Goal: Task Accomplishment & Management: Complete application form

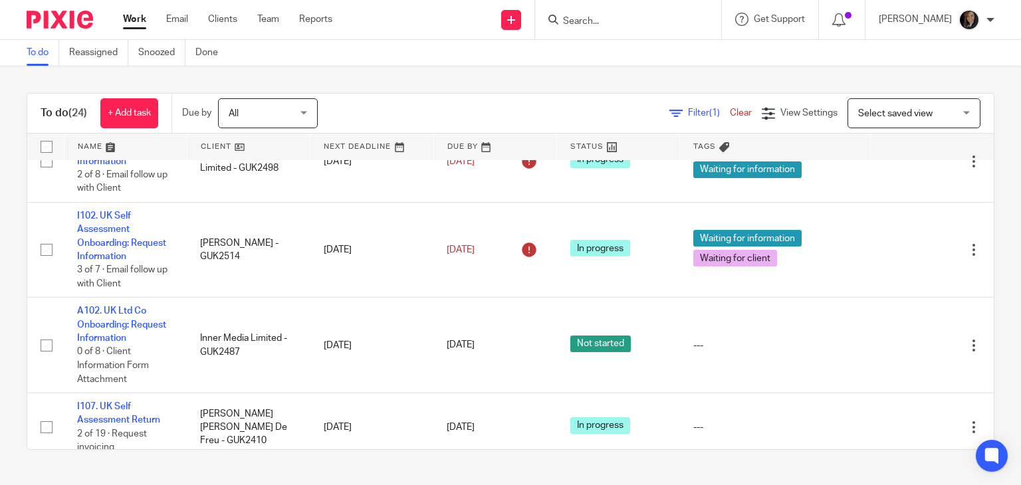
scroll to position [510, 0]
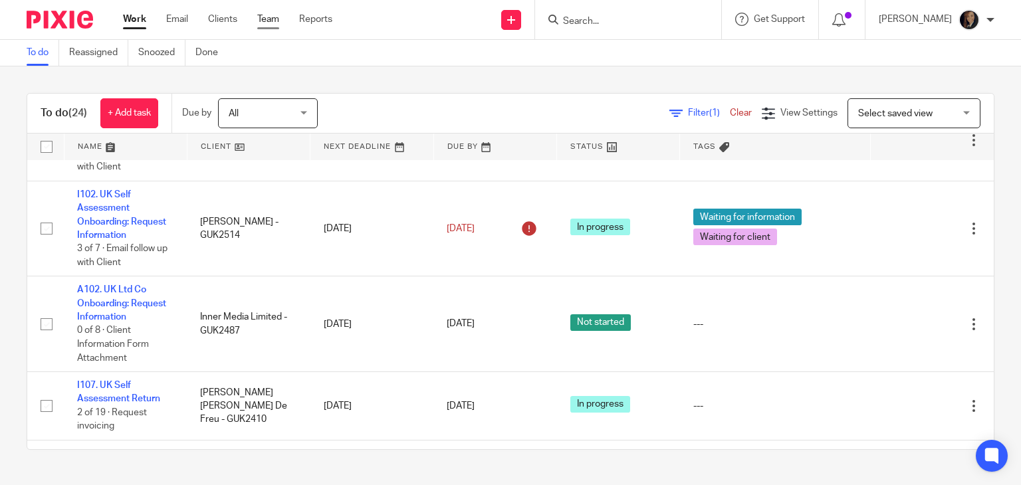
click at [270, 20] on link "Team" at bounding box center [268, 19] width 22 height 13
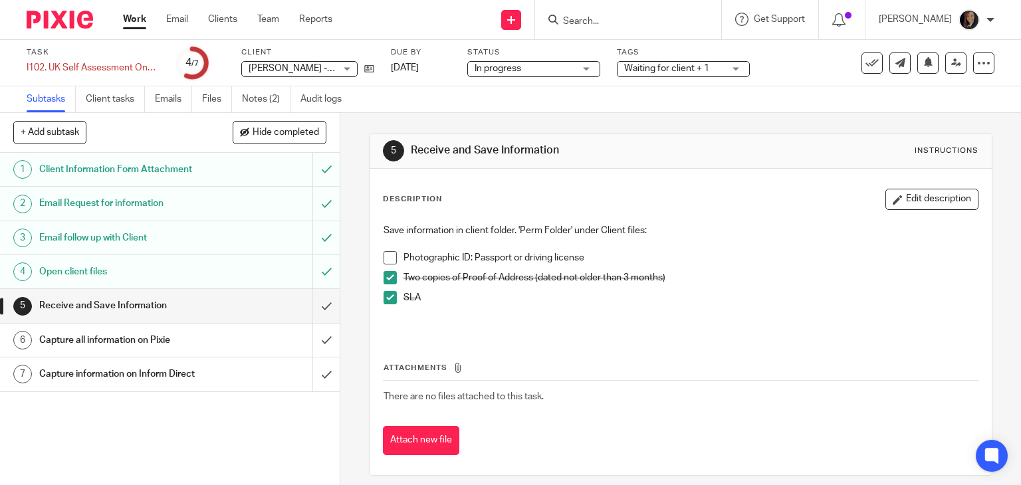
click at [93, 339] on h1 "Capture all information on Pixie" at bounding box center [125, 340] width 173 height 20
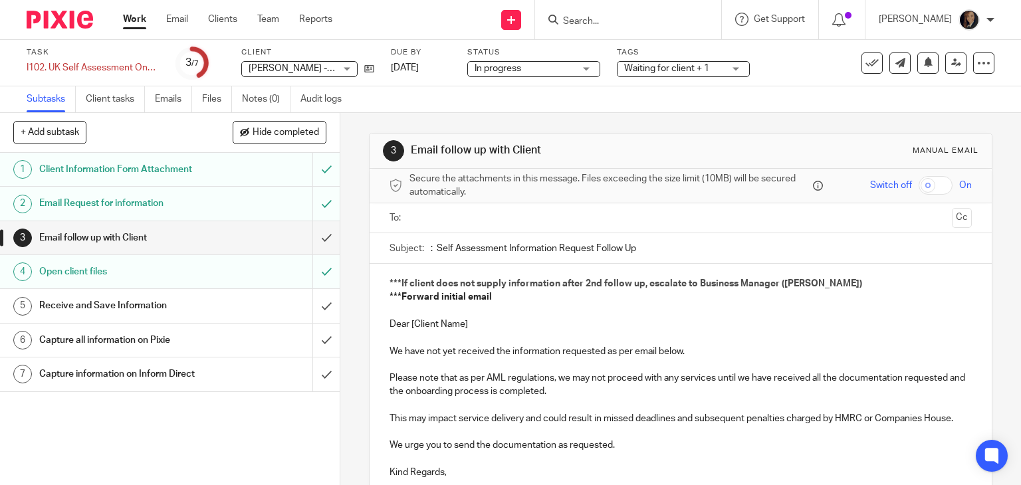
click at [88, 271] on h1 "Open client files" at bounding box center [125, 272] width 173 height 20
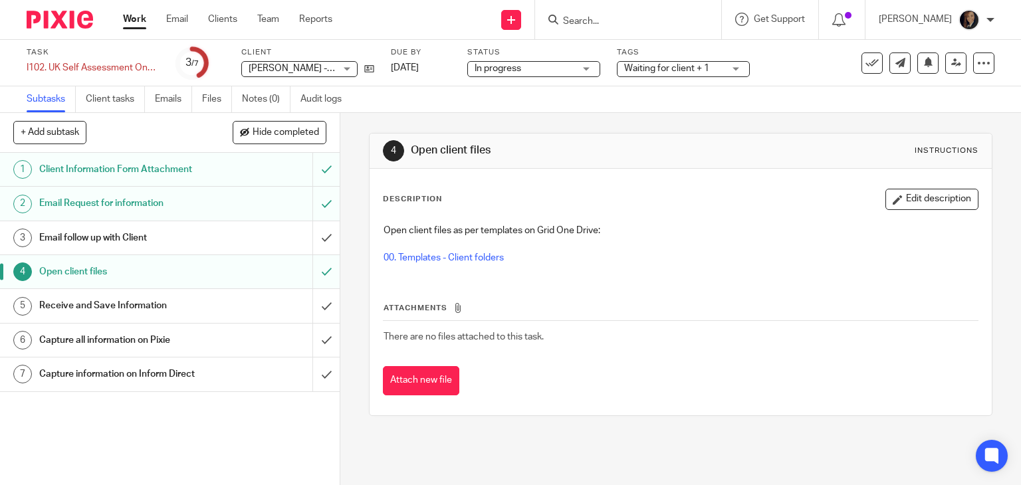
click at [98, 302] on h1 "Receive and Save Information" at bounding box center [125, 306] width 173 height 20
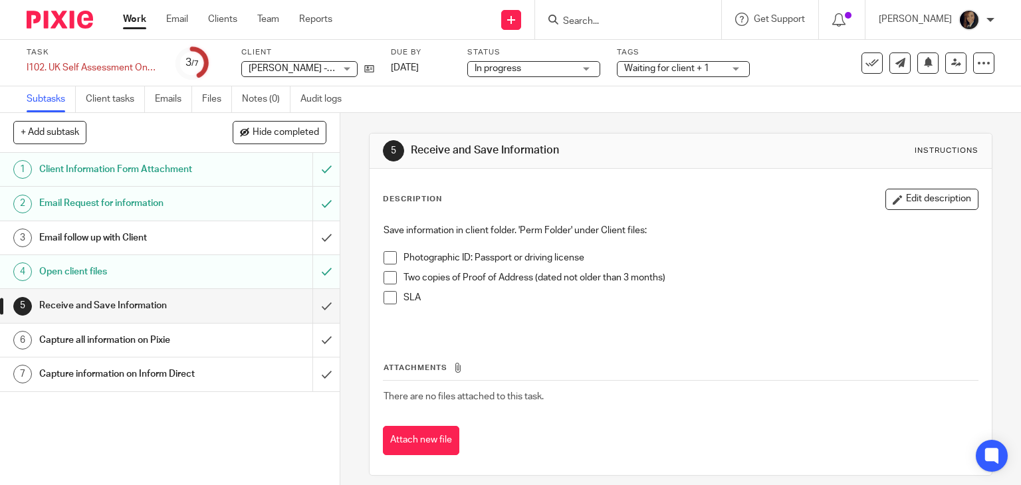
click at [384, 261] on span at bounding box center [390, 257] width 13 height 13
click at [385, 273] on span at bounding box center [390, 277] width 13 height 13
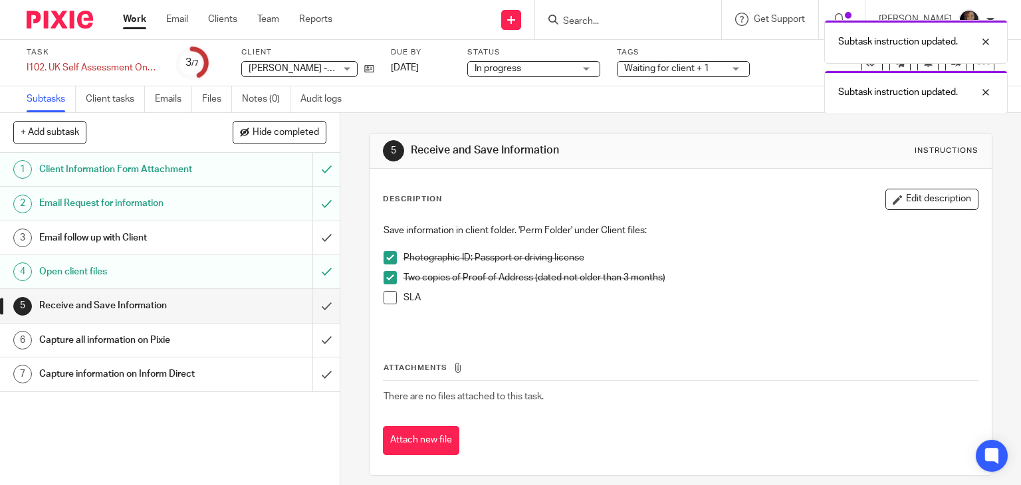
click at [598, 17] on div "Subtask instruction updated. Subtask instruction updated." at bounding box center [758, 63] width 497 height 101
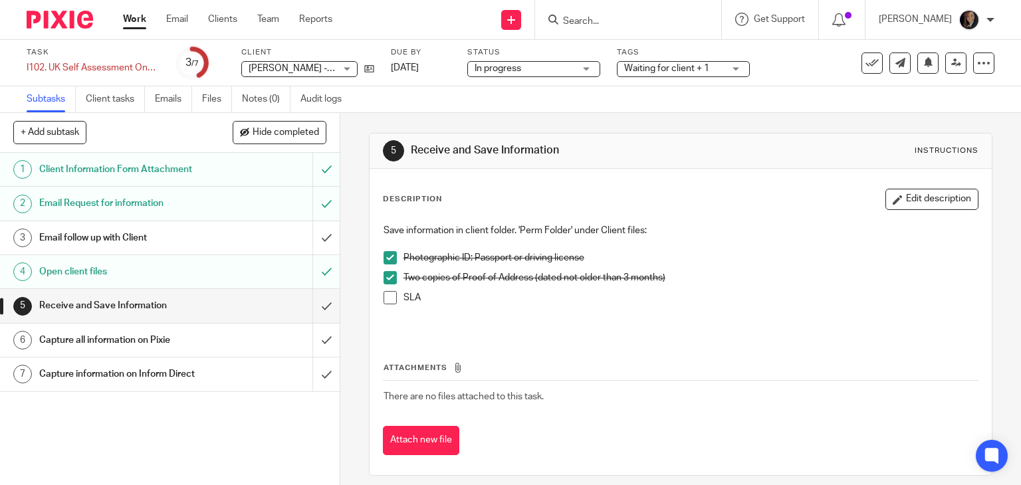
click at [621, 17] on input "Search" at bounding box center [622, 22] width 120 height 12
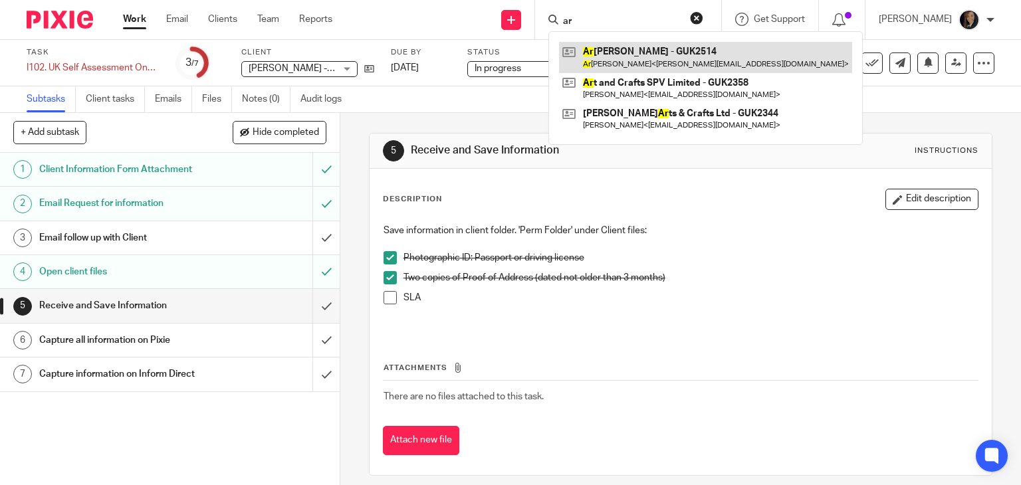
type input "ar"
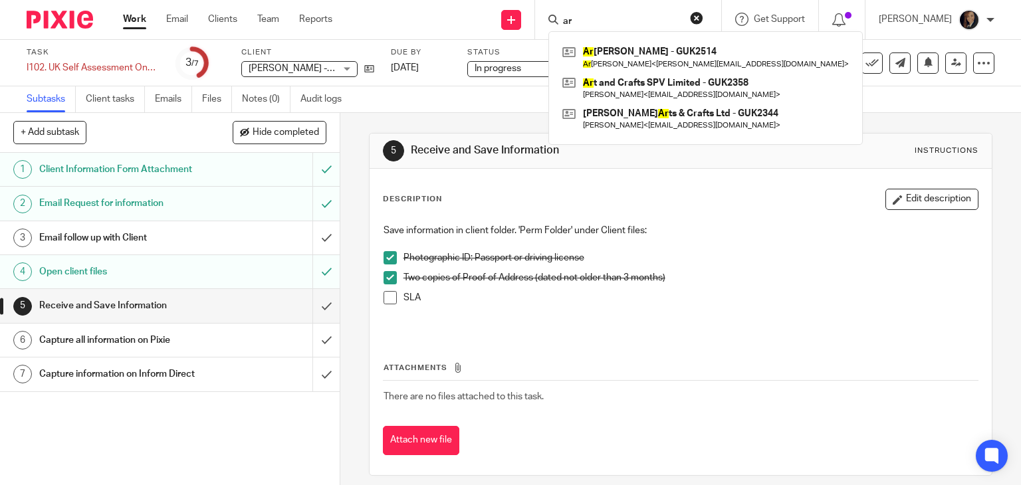
click at [386, 298] on span at bounding box center [390, 297] width 13 height 13
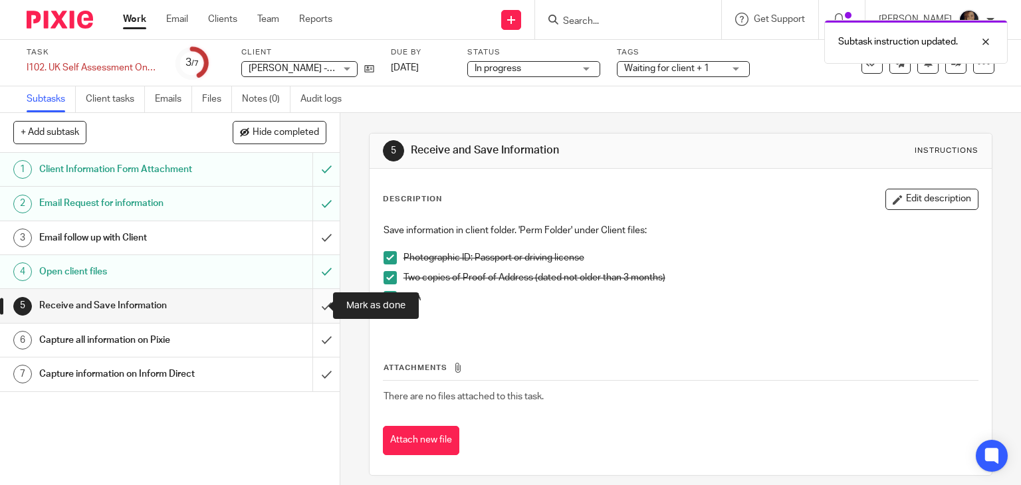
click at [303, 295] on input "submit" at bounding box center [170, 305] width 340 height 33
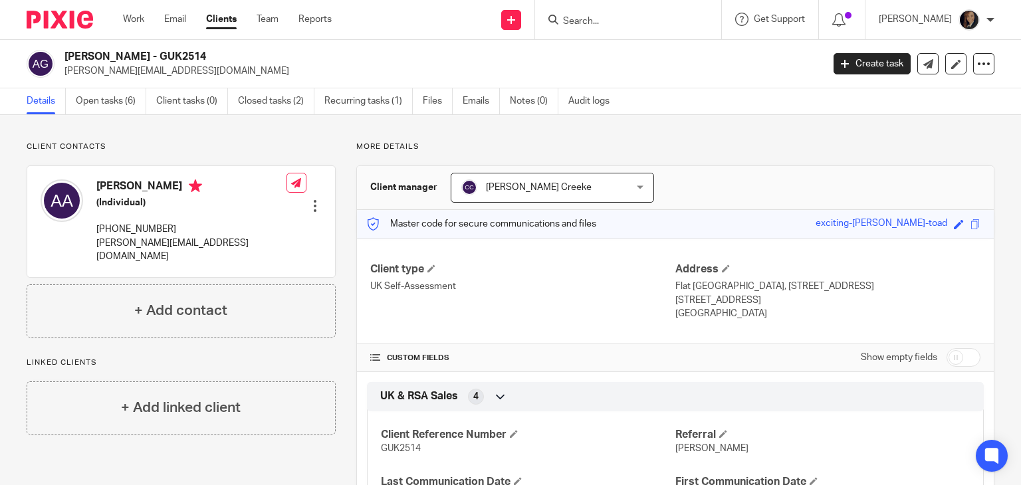
click at [421, 107] on ul "Details Open tasks (6) Client tasks (0) Closed tasks (2) Recurring tasks (1) Fi…" at bounding box center [328, 101] width 603 height 26
click at [428, 102] on link "Files" at bounding box center [438, 101] width 30 height 26
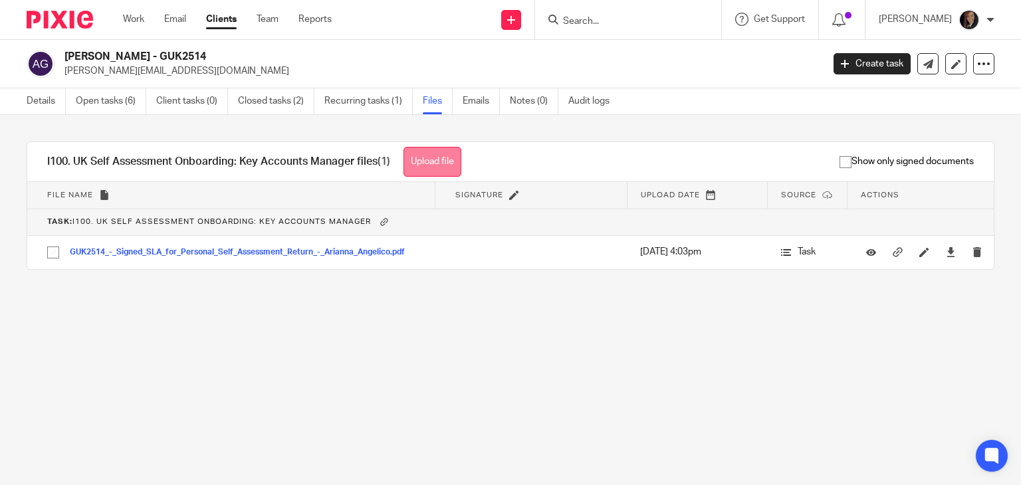
click at [431, 160] on button "Upload file" at bounding box center [432, 162] width 58 height 30
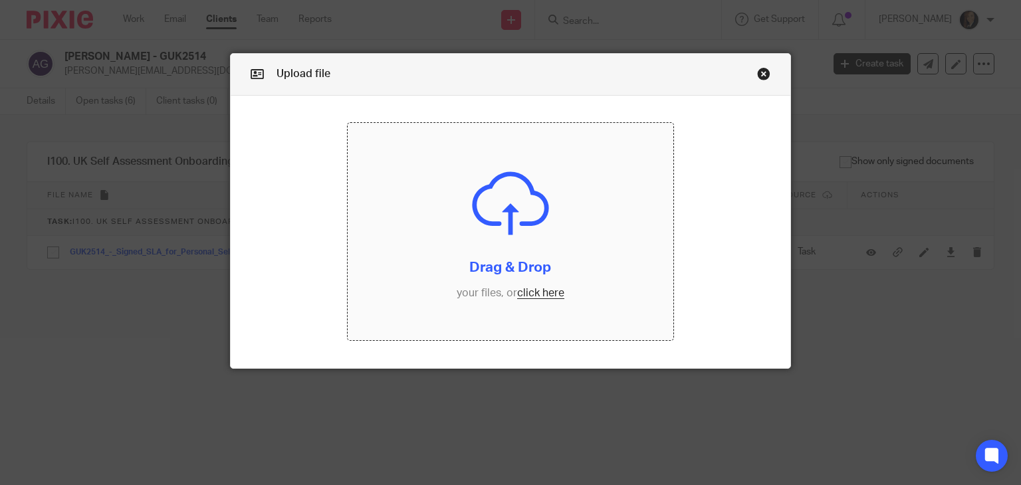
click at [531, 293] on input "file" at bounding box center [511, 231] width 326 height 217
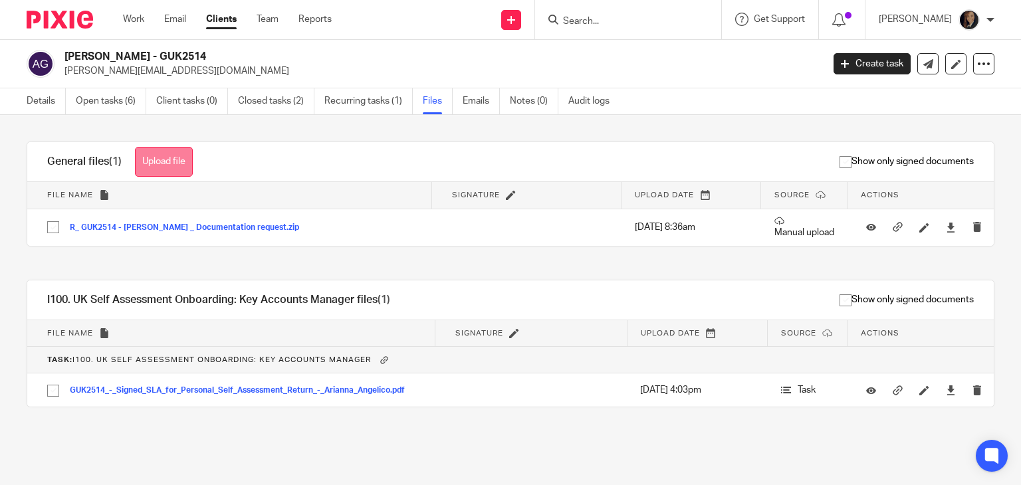
click at [186, 162] on button "Upload file" at bounding box center [164, 162] width 58 height 30
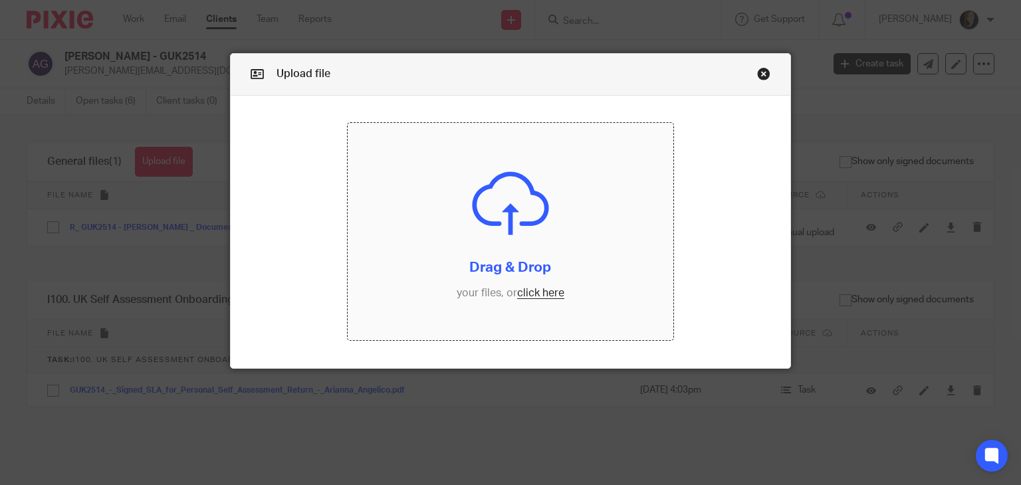
click at [758, 74] on link "Close this dialog window" at bounding box center [763, 76] width 13 height 18
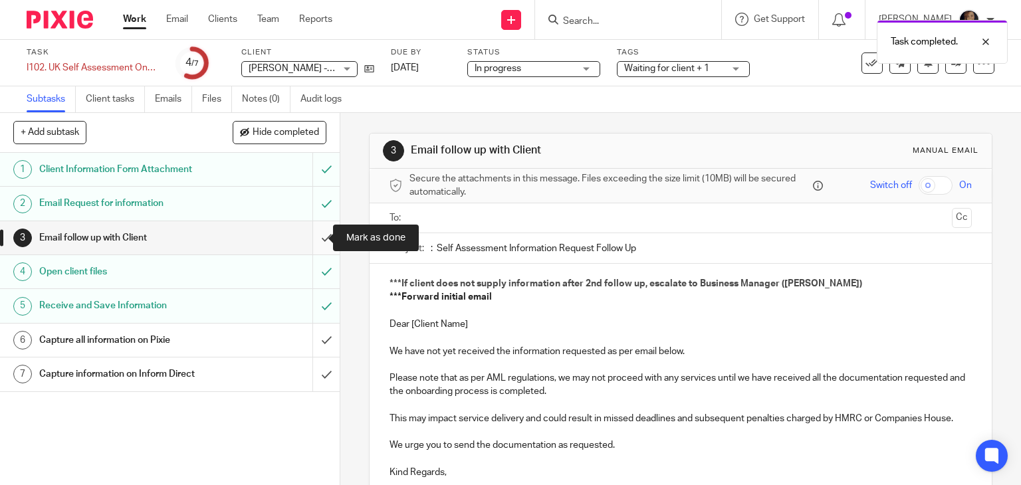
click at [310, 237] on input "submit" at bounding box center [170, 237] width 340 height 33
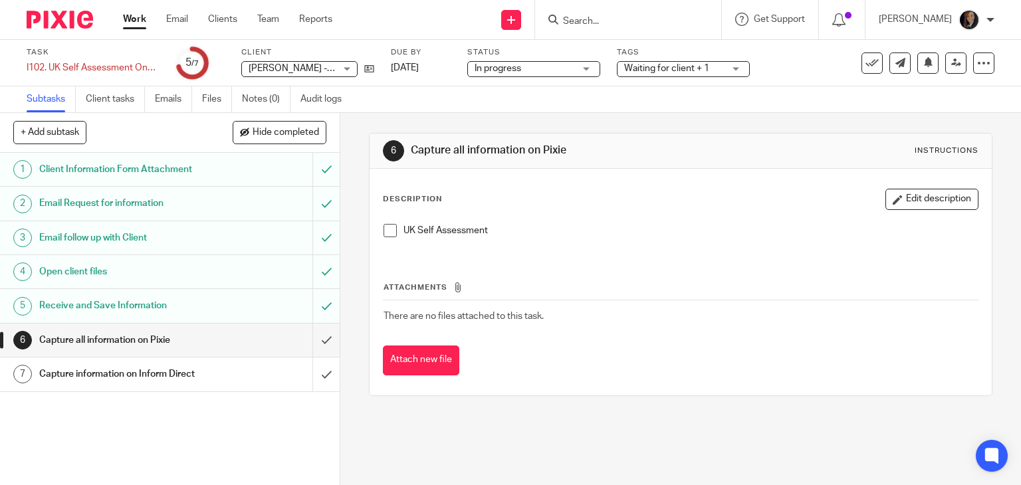
click at [147, 338] on h1 "Capture all information on Pixie" at bounding box center [125, 340] width 173 height 20
click at [346, 69] on div "[PERSON_NAME] - GUK2514 [PERSON_NAME] - GUK2514" at bounding box center [299, 69] width 116 height 16
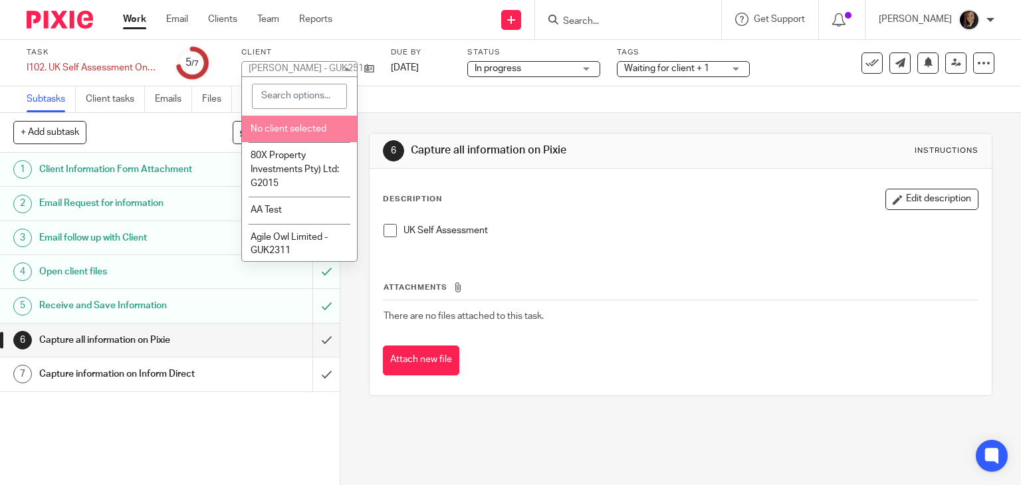
click at [298, 92] on input "search" at bounding box center [299, 96] width 95 height 25
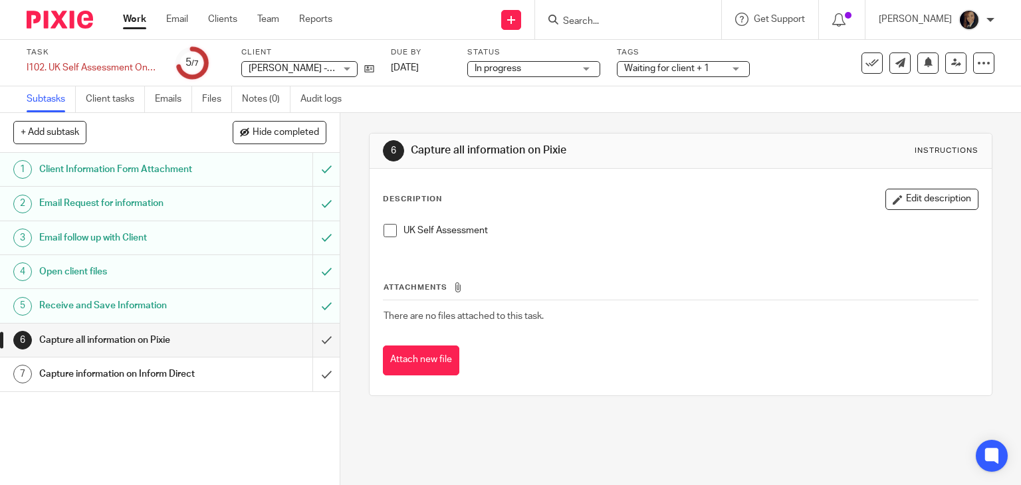
click at [594, 21] on input "Search" at bounding box center [622, 22] width 120 height 12
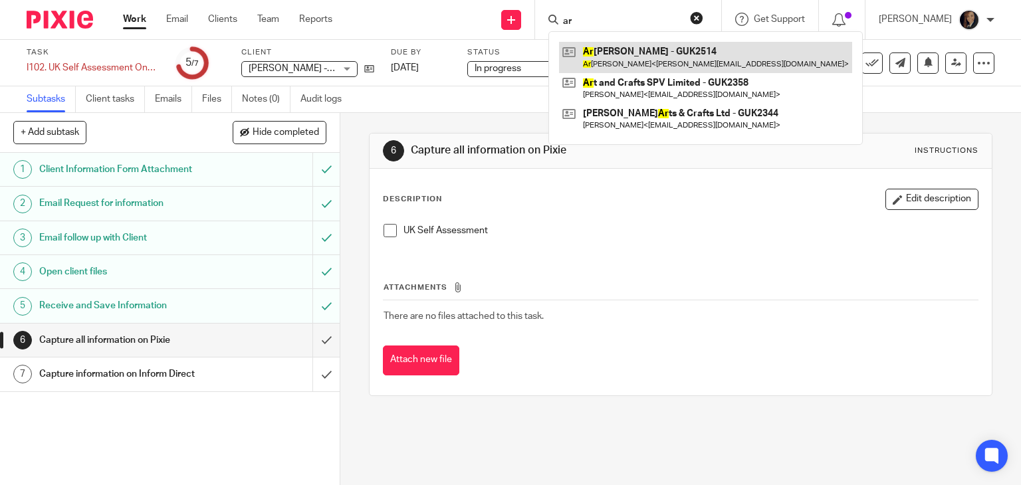
type input "ar"
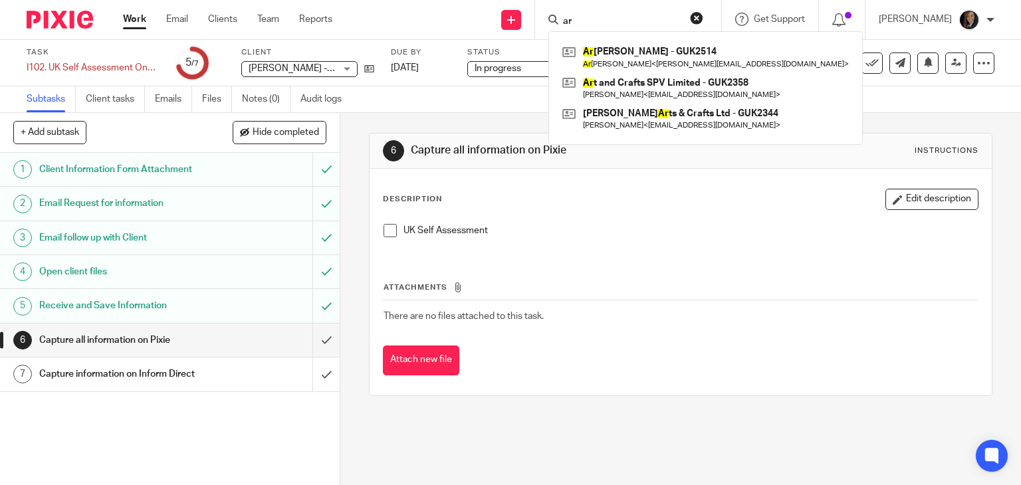
click at [245, 340] on div "Capture all information on Pixie" at bounding box center [169, 340] width 260 height 20
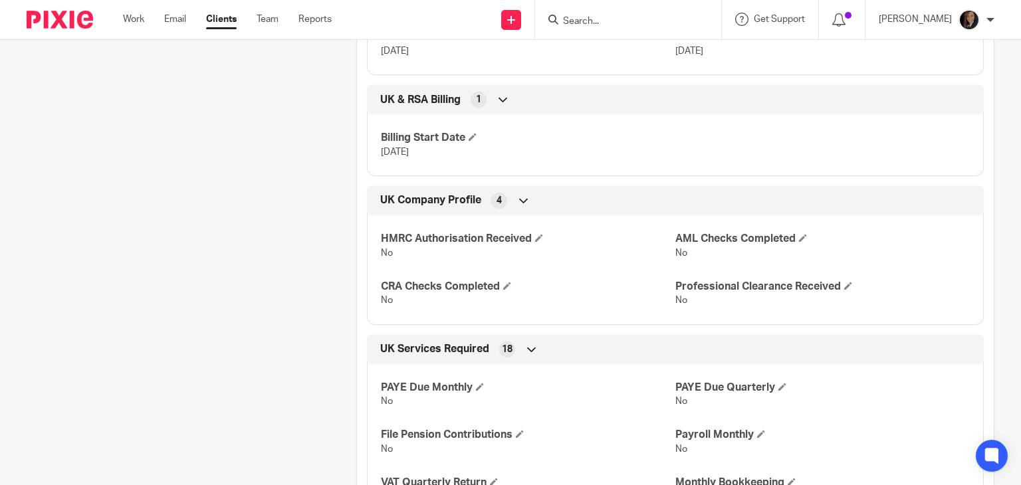
scroll to position [106, 0]
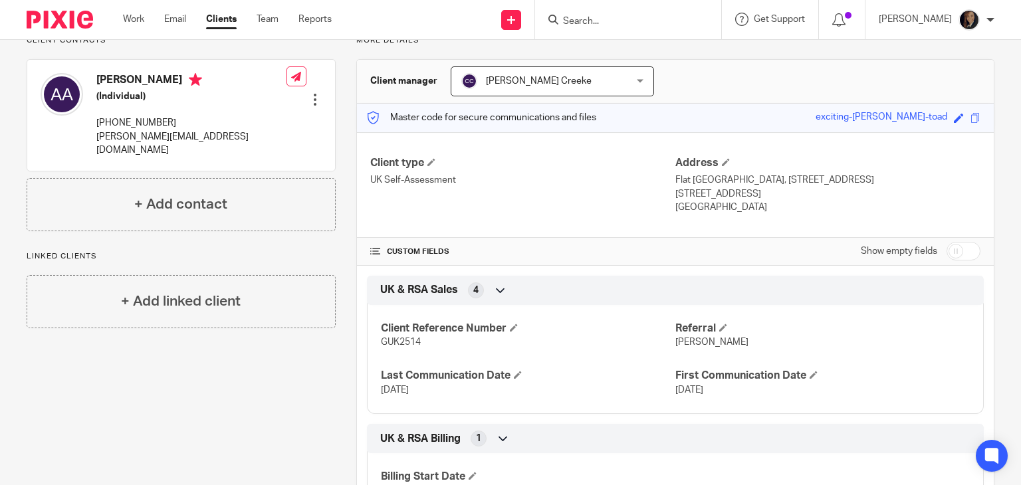
click at [948, 253] on input "checkbox" at bounding box center [963, 251] width 34 height 19
checkbox input "true"
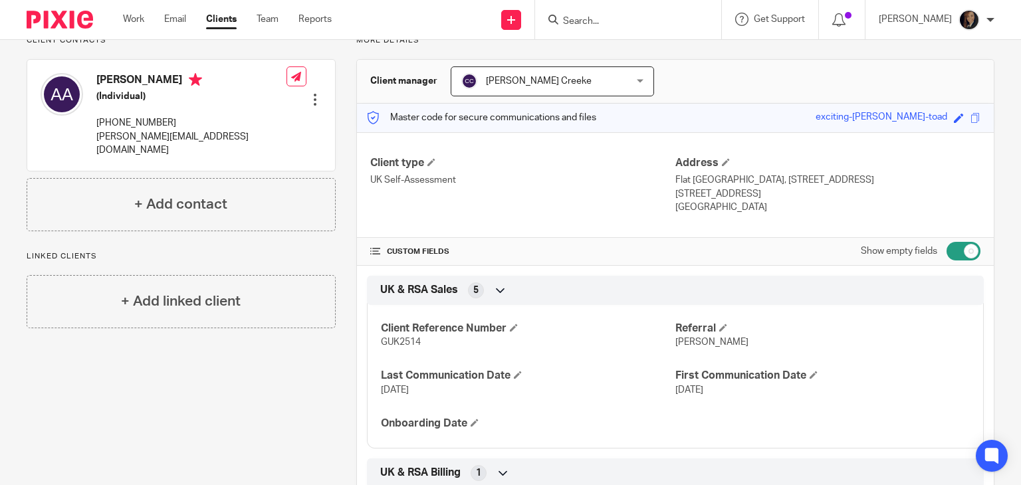
click at [496, 288] on icon at bounding box center [500, 290] width 13 height 13
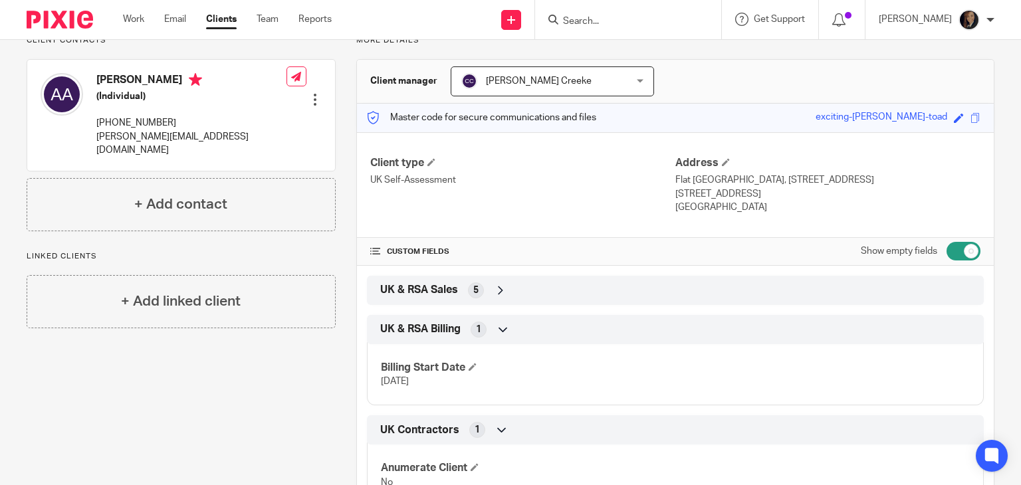
click at [502, 325] on icon at bounding box center [502, 329] width 13 height 13
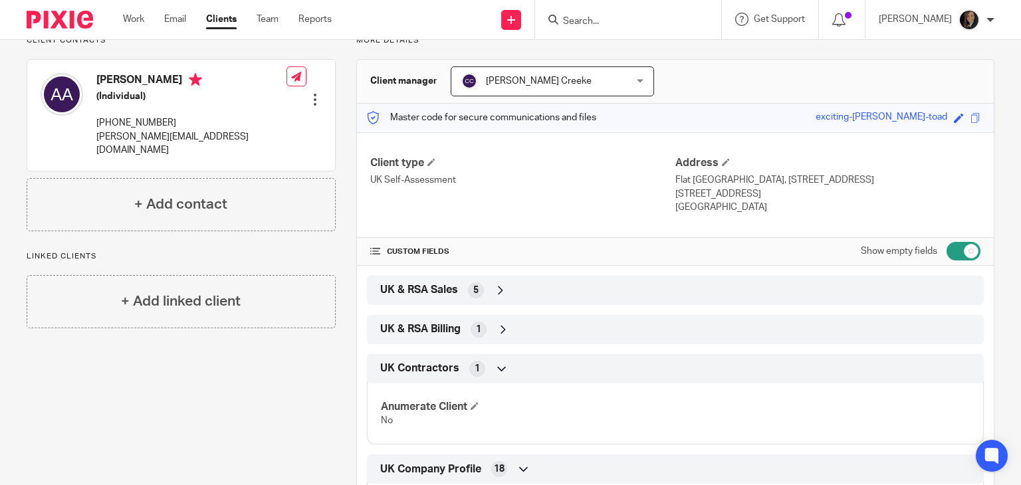
click at [496, 366] on icon at bounding box center [501, 368] width 13 height 13
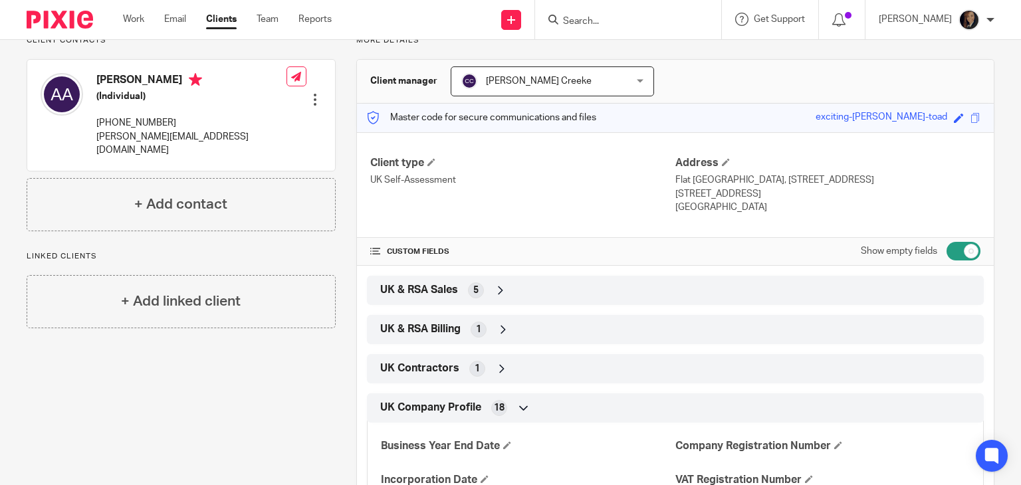
click at [517, 405] on icon at bounding box center [523, 407] width 13 height 13
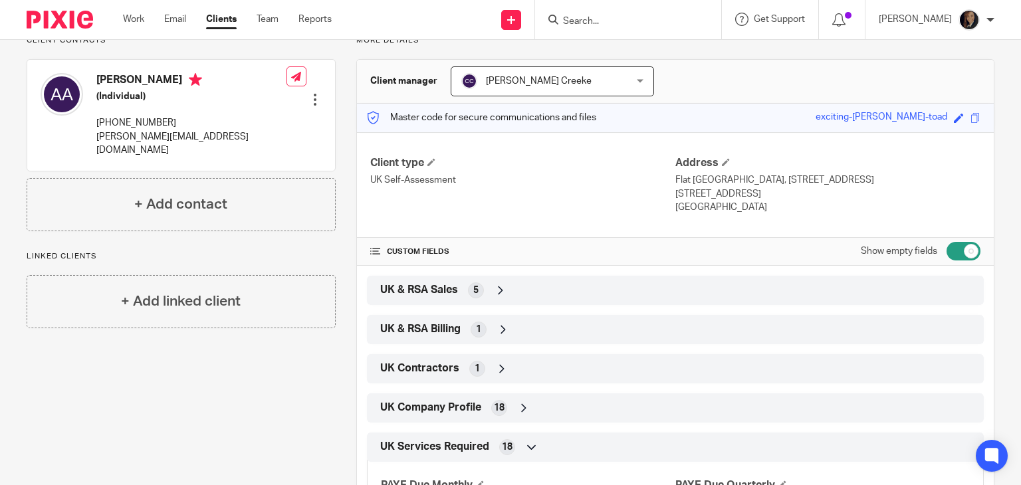
click at [526, 444] on icon at bounding box center [531, 447] width 13 height 13
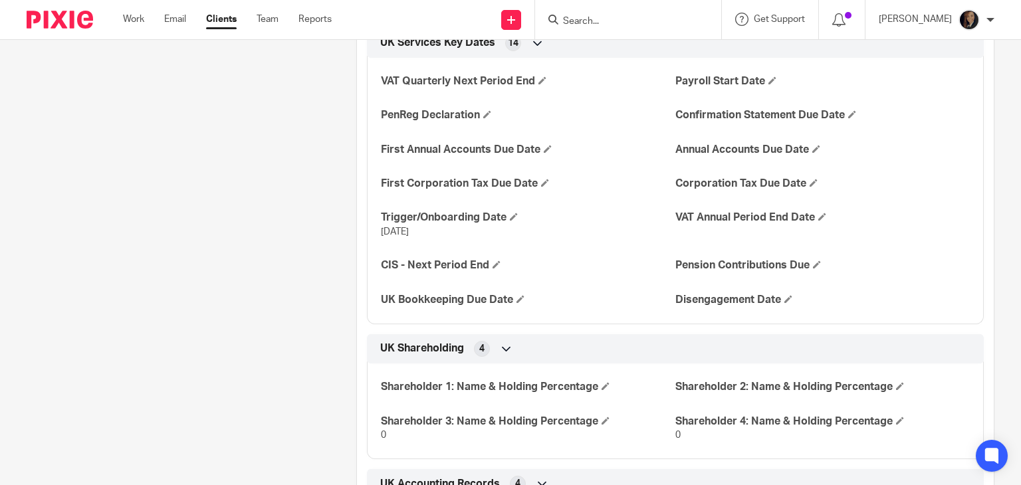
scroll to position [518, 0]
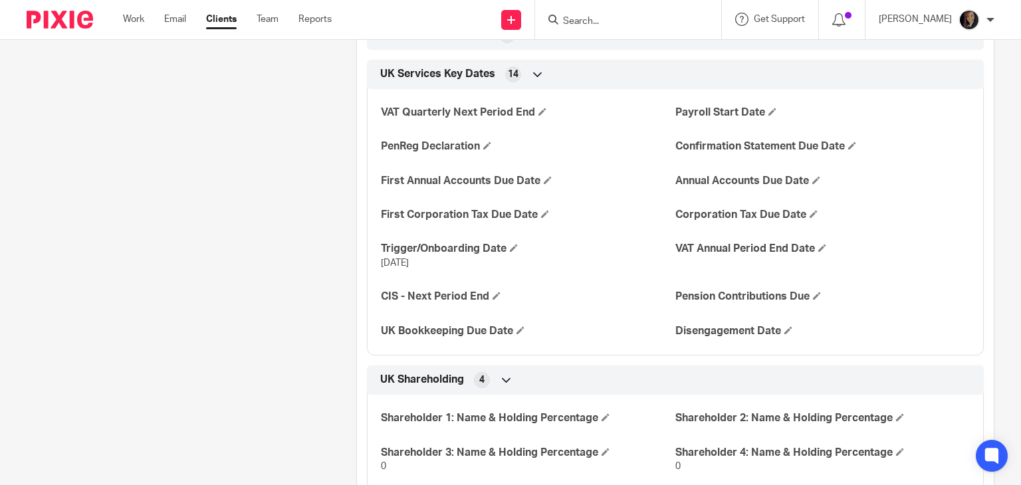
click at [534, 64] on div "UK Services Key Dates 14" at bounding box center [675, 74] width 597 height 23
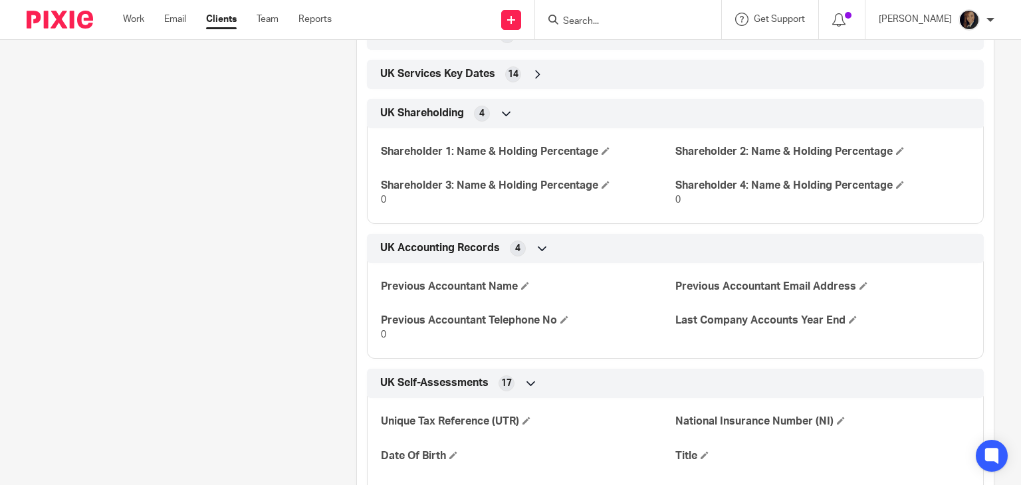
click at [500, 111] on icon at bounding box center [506, 113] width 13 height 13
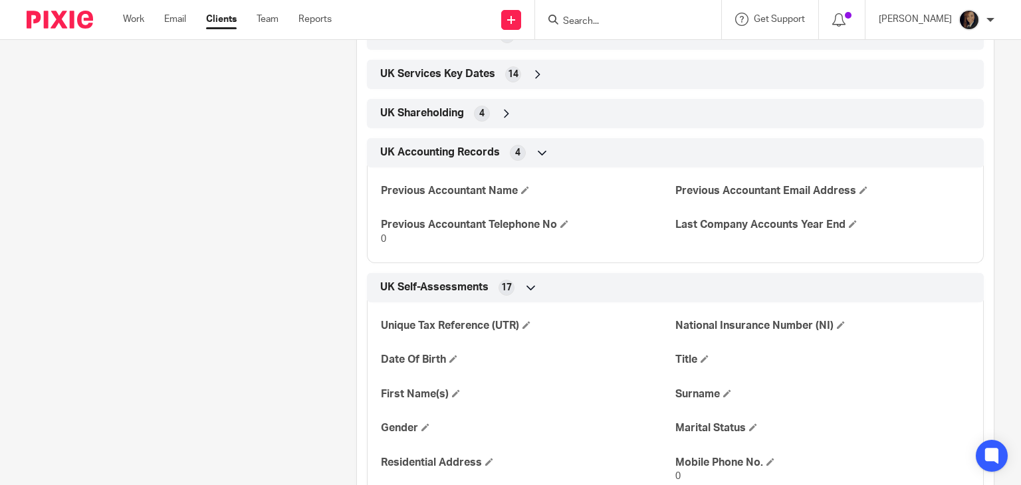
click at [537, 150] on icon at bounding box center [542, 152] width 13 height 13
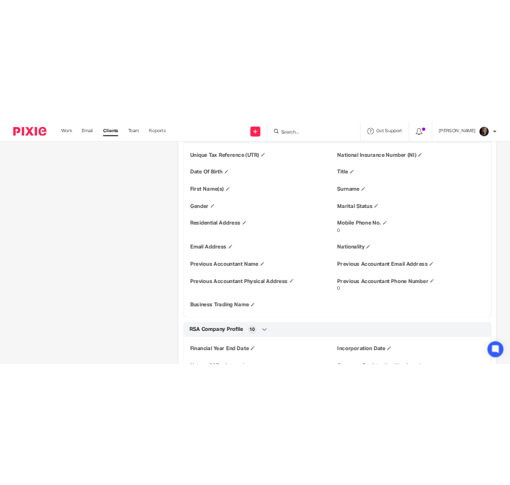
scroll to position [677, 0]
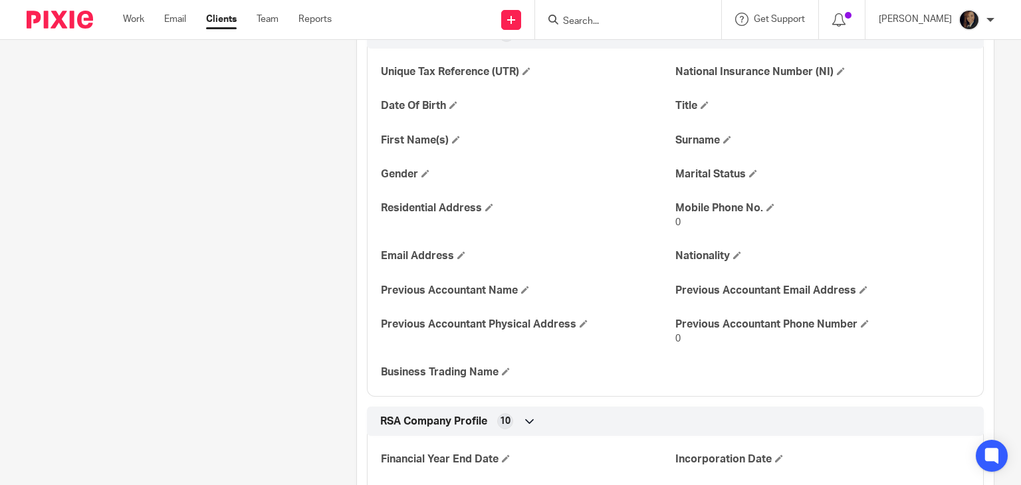
click at [523, 419] on icon at bounding box center [529, 421] width 13 height 13
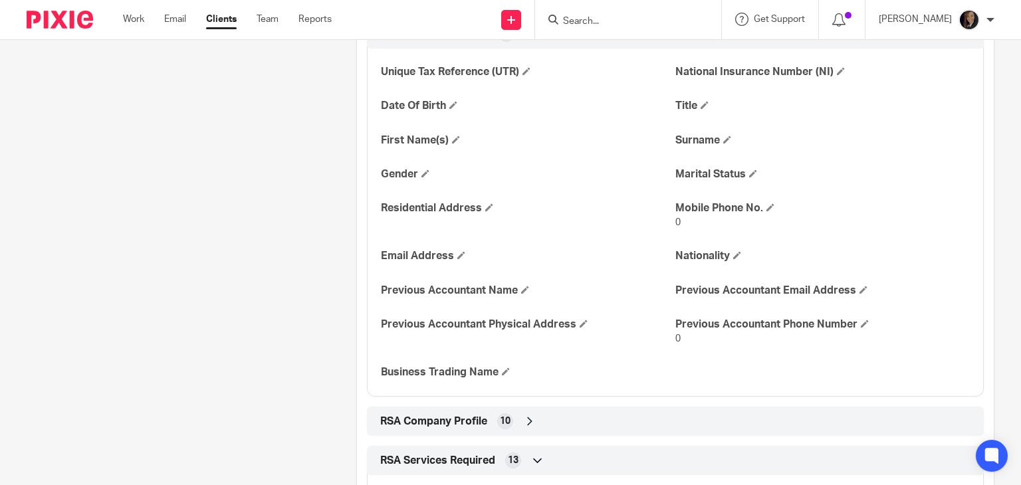
click at [537, 459] on icon at bounding box center [537, 460] width 13 height 13
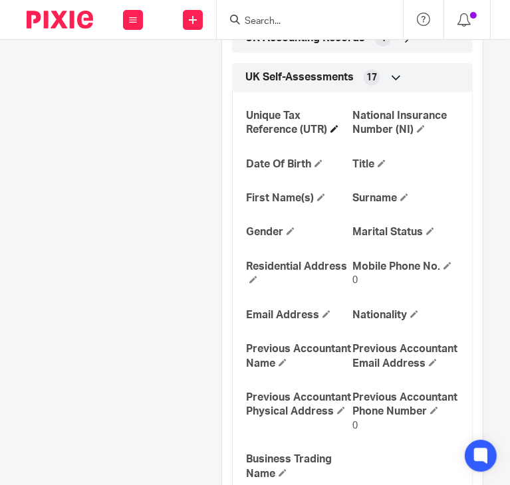
click at [327, 138] on h4 "Unique Tax Reference (UTR)" at bounding box center [299, 123] width 106 height 29
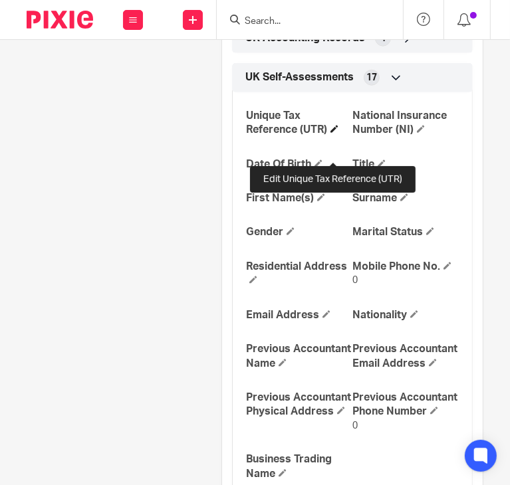
click at [332, 133] on span at bounding box center [334, 129] width 8 height 8
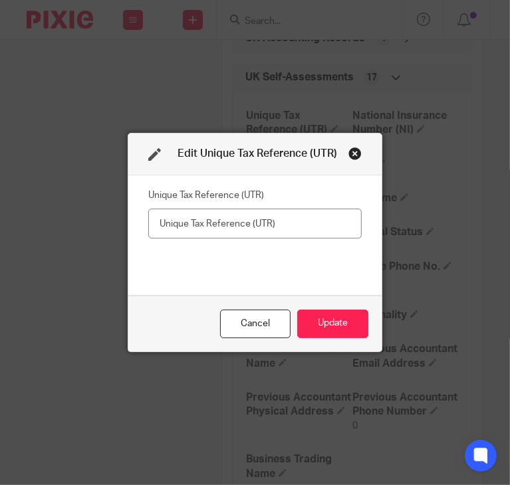
click at [245, 224] on input "text" at bounding box center [255, 224] width 214 height 30
click at [258, 319] on div "Cancel" at bounding box center [255, 324] width 70 height 29
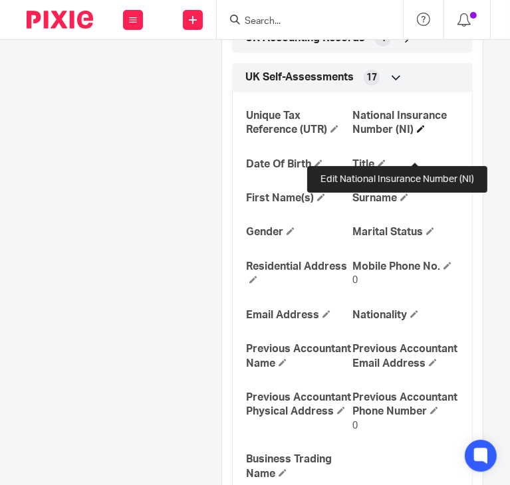
click at [417, 133] on span at bounding box center [421, 129] width 8 height 8
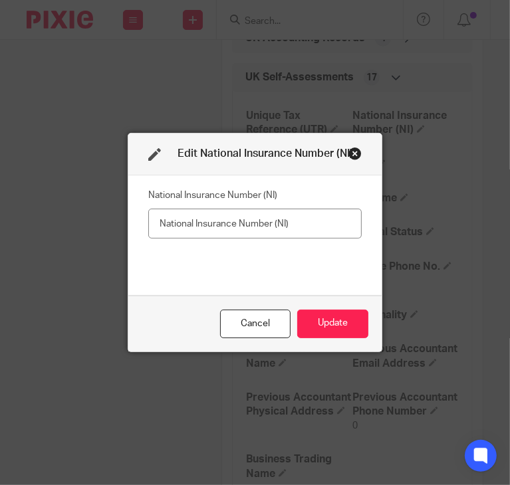
click at [223, 226] on input "text" at bounding box center [255, 224] width 214 height 30
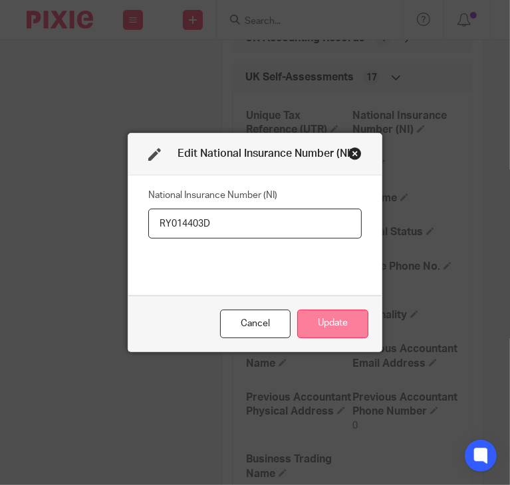
type input "RY014403D"
click at [338, 324] on button "Update" at bounding box center [332, 324] width 71 height 29
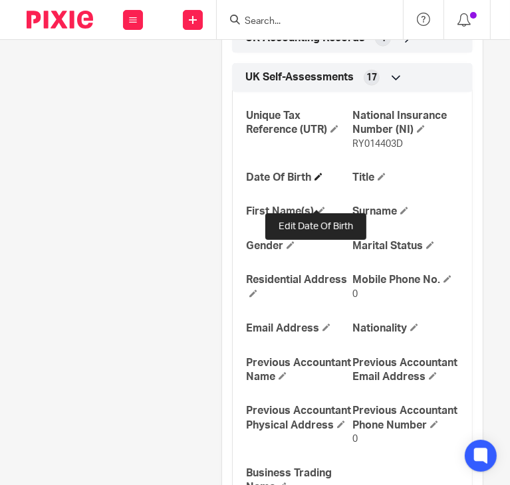
click at [315, 181] on span at bounding box center [318, 177] width 8 height 8
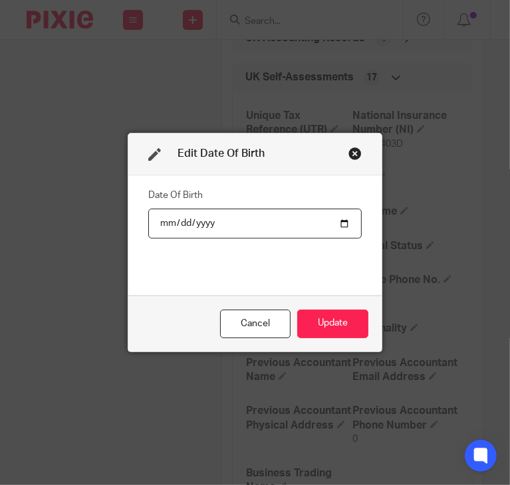
type input "1988-09-14"
click at [342, 337] on button "Update" at bounding box center [332, 324] width 71 height 29
click at [327, 319] on button "Update" at bounding box center [332, 324] width 71 height 29
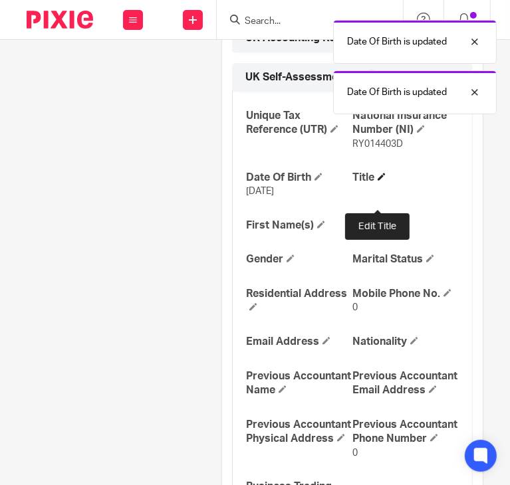
click at [378, 181] on span at bounding box center [382, 177] width 8 height 8
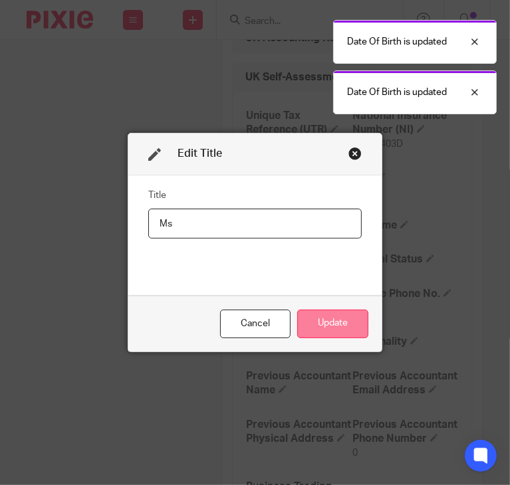
type input "Ms"
click at [327, 320] on button "Update" at bounding box center [332, 324] width 71 height 29
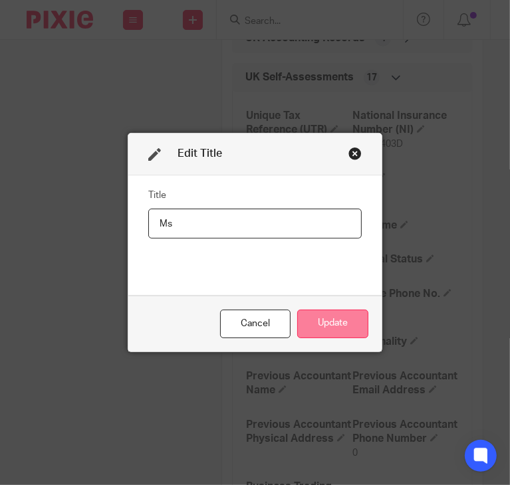
click at [324, 322] on button "Update" at bounding box center [332, 324] width 71 height 29
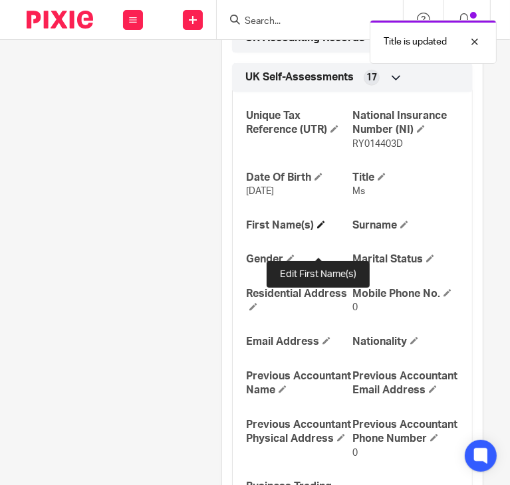
click at [318, 229] on span at bounding box center [321, 225] width 8 height 8
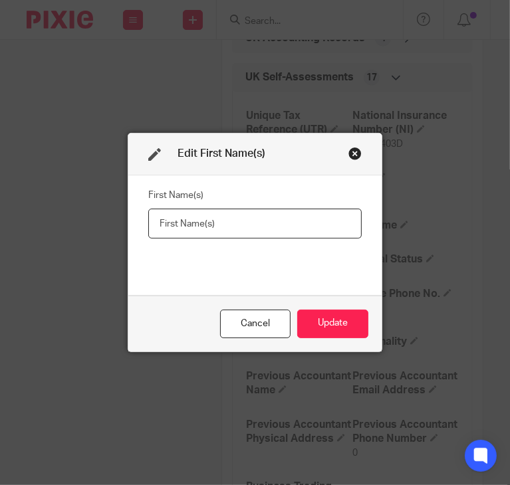
click at [181, 221] on input "text" at bounding box center [255, 224] width 214 height 30
click at [196, 221] on input "Arianna Vicenza" at bounding box center [255, 224] width 214 height 30
type input "Arianna Vincenza"
click at [324, 318] on button "Update" at bounding box center [332, 324] width 71 height 29
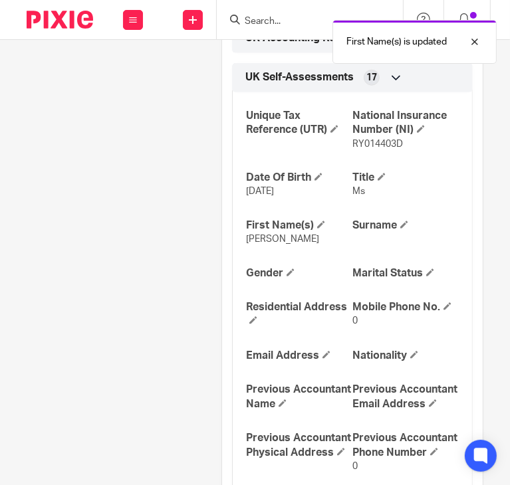
click at [332, 322] on div "Unique Tax Reference (UTR) National Insurance Number (NI) RY014403D Date Of Bir…" at bounding box center [352, 310] width 241 height 457
click at [400, 229] on span at bounding box center [404, 225] width 8 height 8
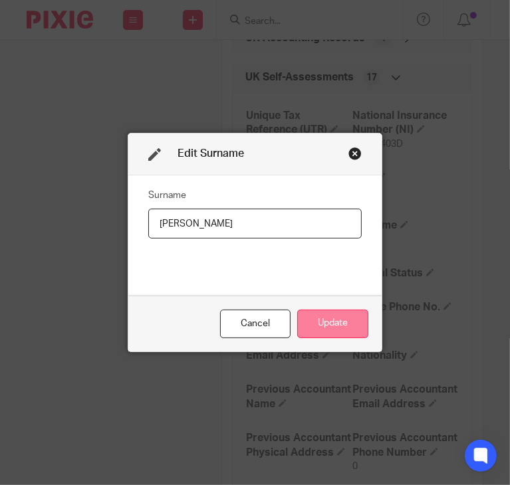
type input "Angelico"
click at [327, 320] on button "Update" at bounding box center [332, 324] width 71 height 29
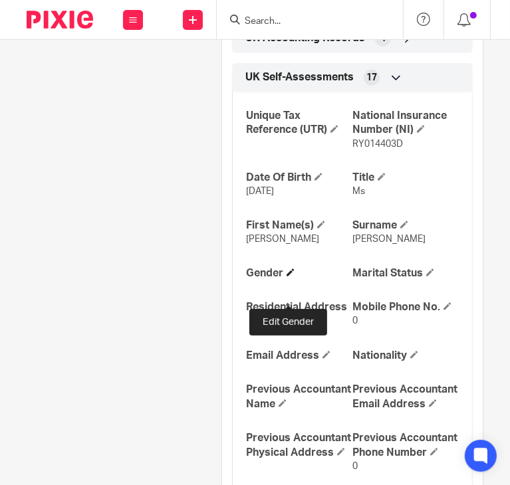
click at [287, 276] on span at bounding box center [290, 273] width 8 height 8
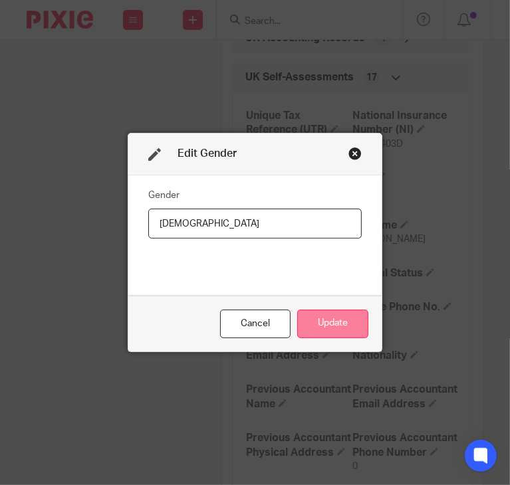
type input "Female"
click at [330, 318] on button "Update" at bounding box center [332, 324] width 71 height 29
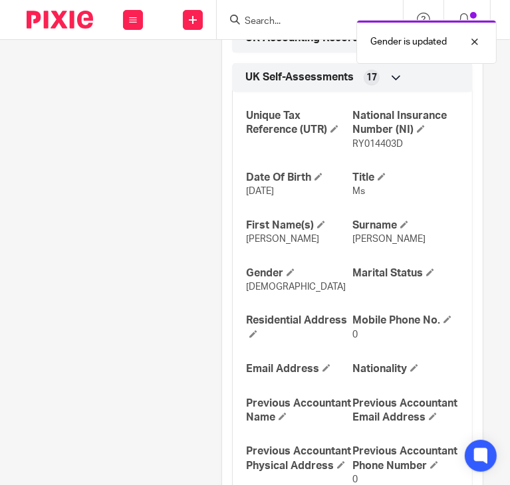
click at [427, 290] on div "Unique Tax Reference (UTR) National Insurance Number (NI) RY014403D Date Of Bir…" at bounding box center [352, 317] width 241 height 471
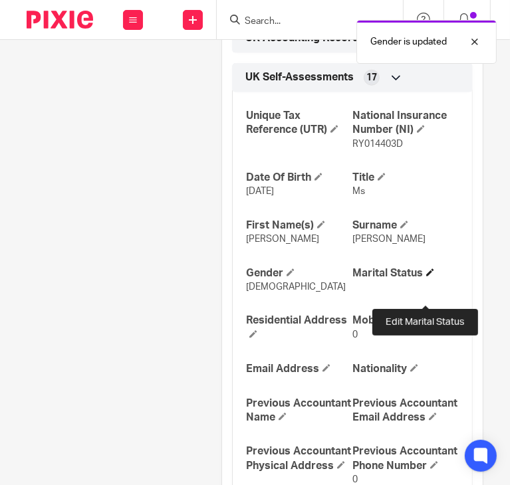
click at [426, 276] on span at bounding box center [430, 273] width 8 height 8
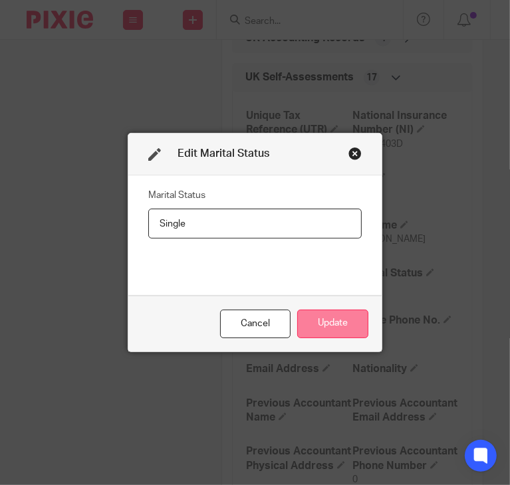
type input "Single"
click at [330, 320] on button "Update" at bounding box center [332, 324] width 71 height 29
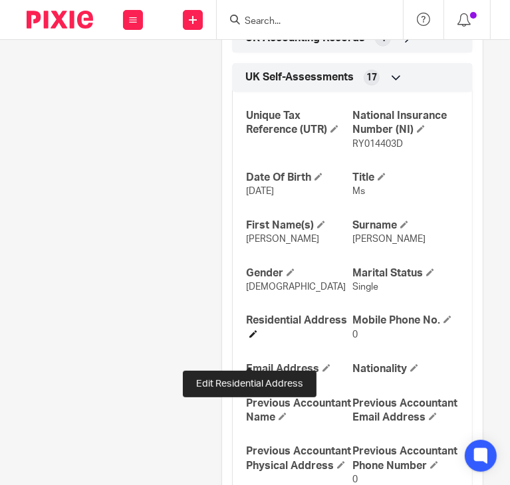
click at [249, 338] on span at bounding box center [253, 334] width 8 height 8
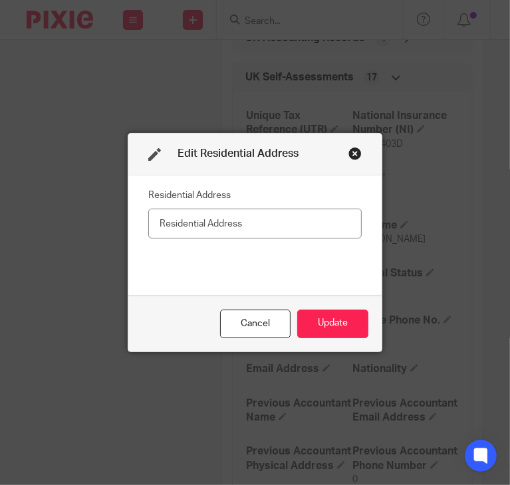
click at [221, 229] on input "text" at bounding box center [255, 224] width 214 height 30
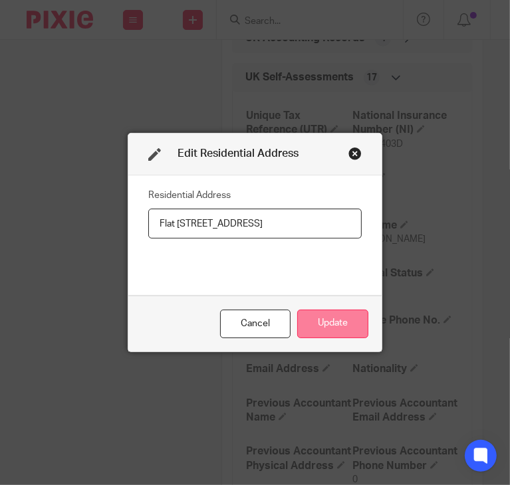
type input "Flat 4, North Parade Mews, 12-13 North Parade Avenue, Oxford"
click at [329, 325] on button "Update" at bounding box center [332, 324] width 71 height 29
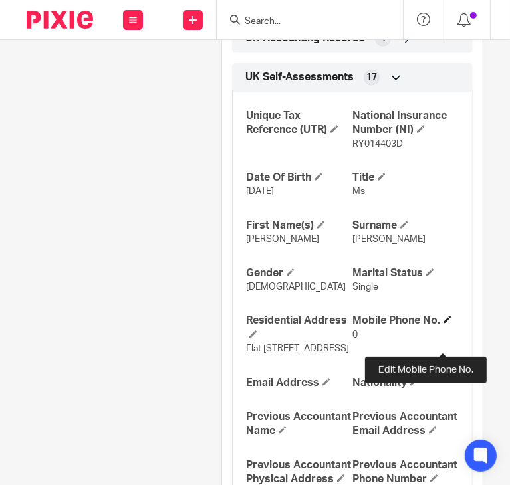
click at [443, 324] on span at bounding box center [447, 320] width 8 height 8
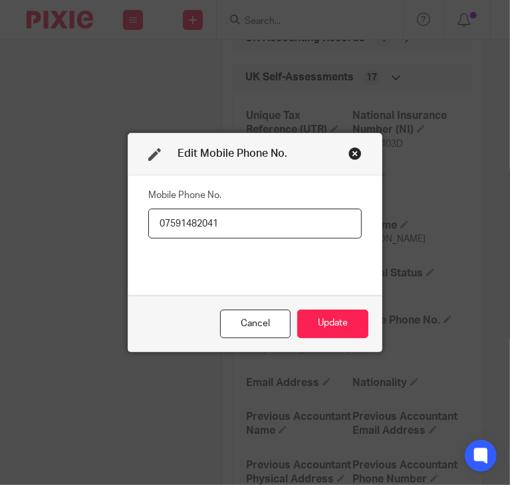
click at [167, 224] on input "07591482041" at bounding box center [255, 224] width 214 height 30
click at [191, 222] on input "07591482041" at bounding box center [255, 224] width 214 height 30
drag, startPoint x: 223, startPoint y: 221, endPoint x: 144, endPoint y: 229, distance: 79.6
click at [148, 229] on input "07591482041" at bounding box center [255, 224] width 214 height 30
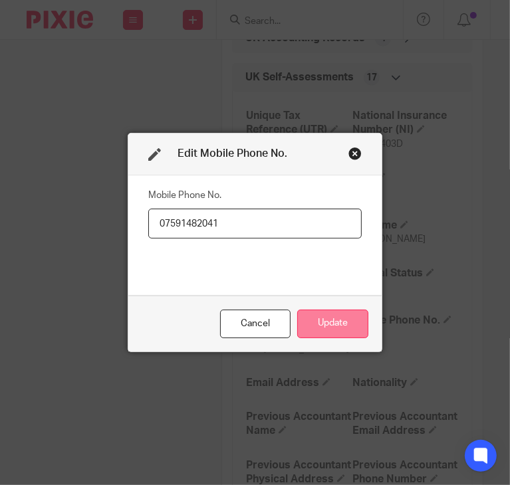
type input "07591482041"
click at [324, 315] on button "Update" at bounding box center [332, 324] width 71 height 29
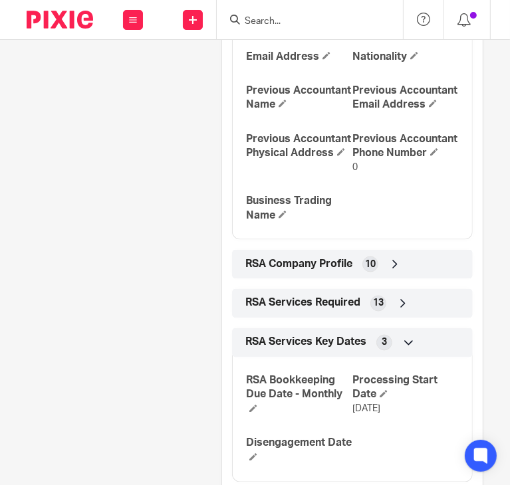
scroll to position [996, 0]
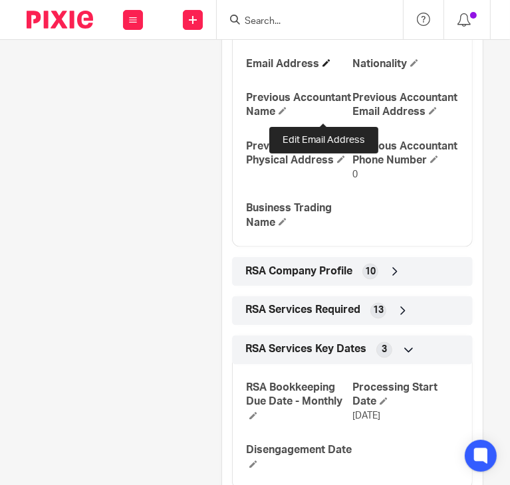
click at [322, 67] on span at bounding box center [326, 63] width 8 height 8
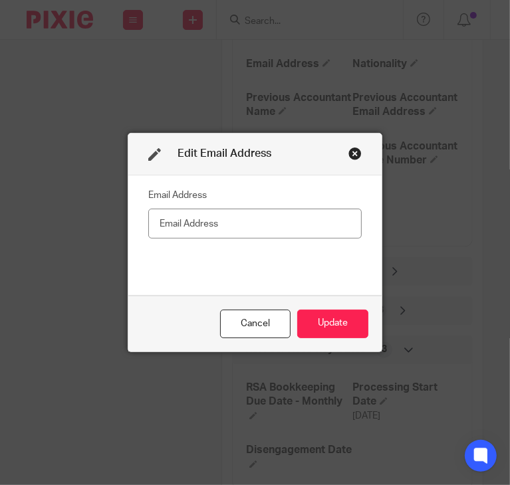
click at [242, 226] on input "text" at bounding box center [255, 224] width 214 height 30
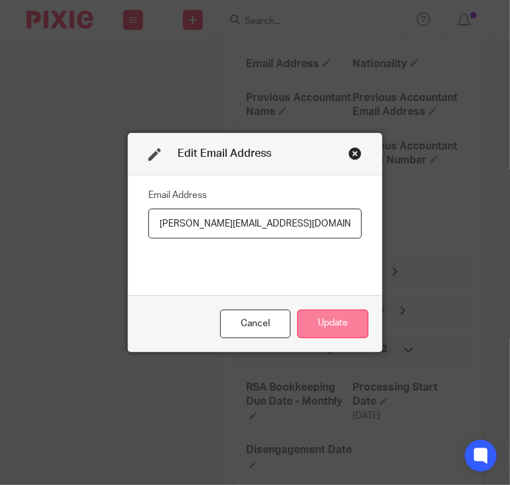
type input "a.angelico@outlook.com"
click at [319, 318] on button "Update" at bounding box center [332, 324] width 71 height 29
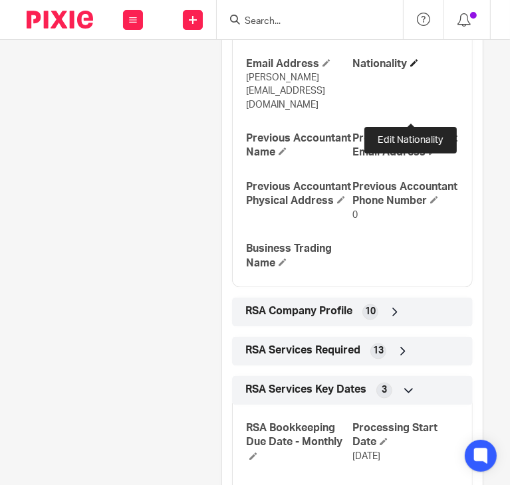
click at [410, 67] on span at bounding box center [414, 63] width 8 height 8
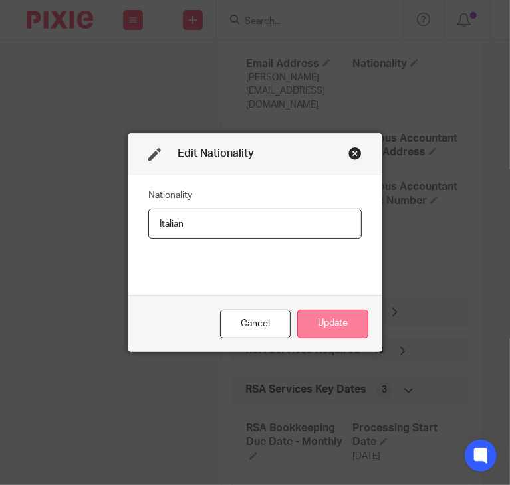
type input "Italian"
click at [330, 325] on button "Update" at bounding box center [332, 324] width 71 height 29
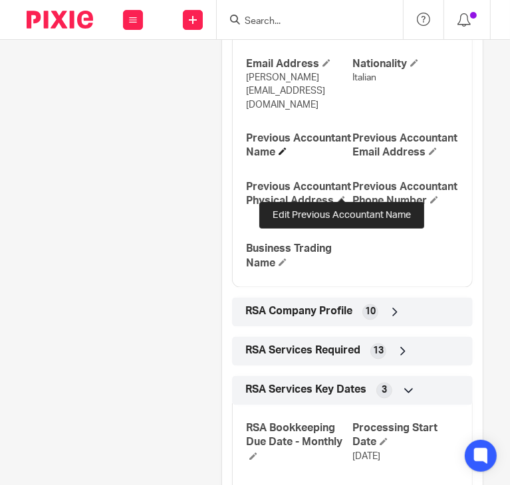
click at [286, 156] on span at bounding box center [282, 152] width 8 height 8
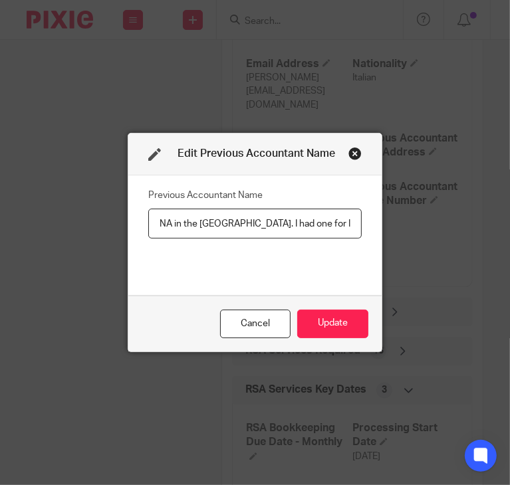
scroll to position [0, 59]
type input "NA in the UK. I had one for Italian tax matters until June 2025"
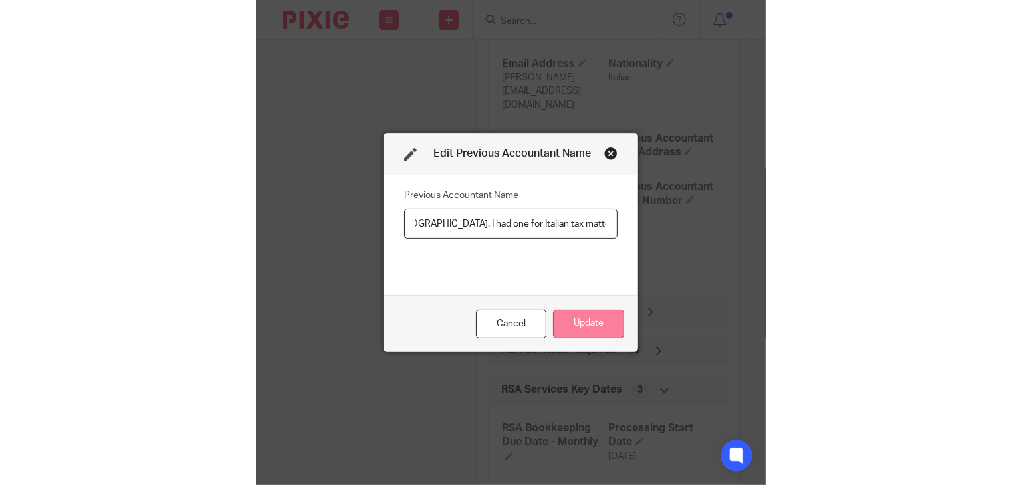
scroll to position [0, 0]
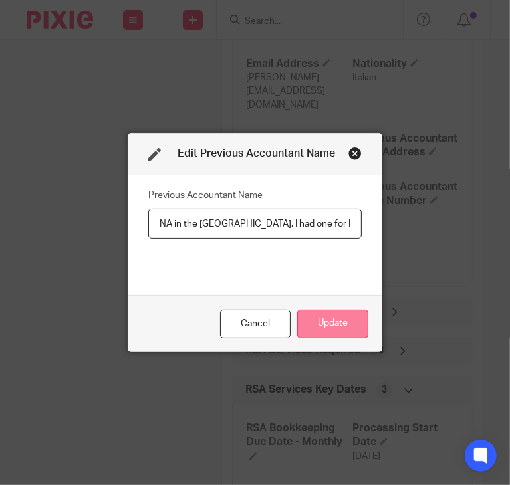
click at [328, 328] on button "Update" at bounding box center [332, 324] width 71 height 29
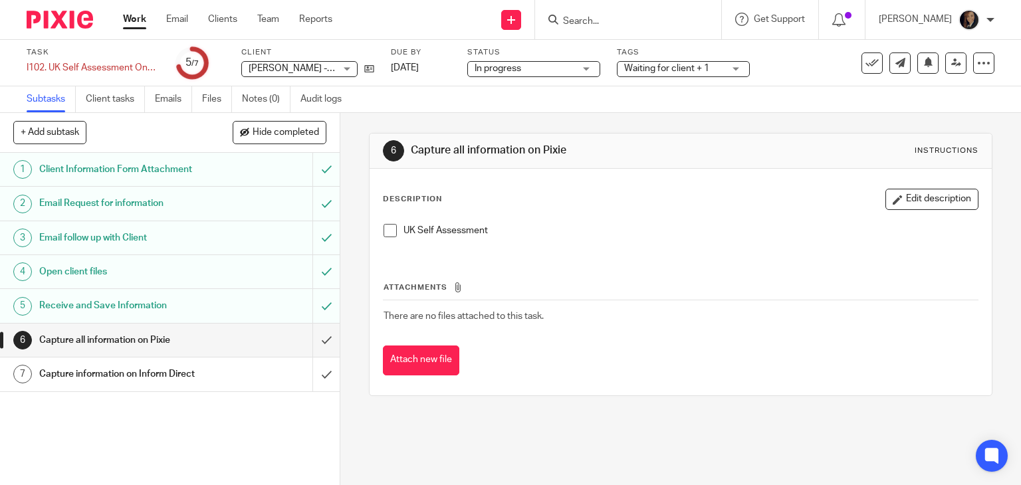
click at [386, 230] on span at bounding box center [390, 230] width 13 height 13
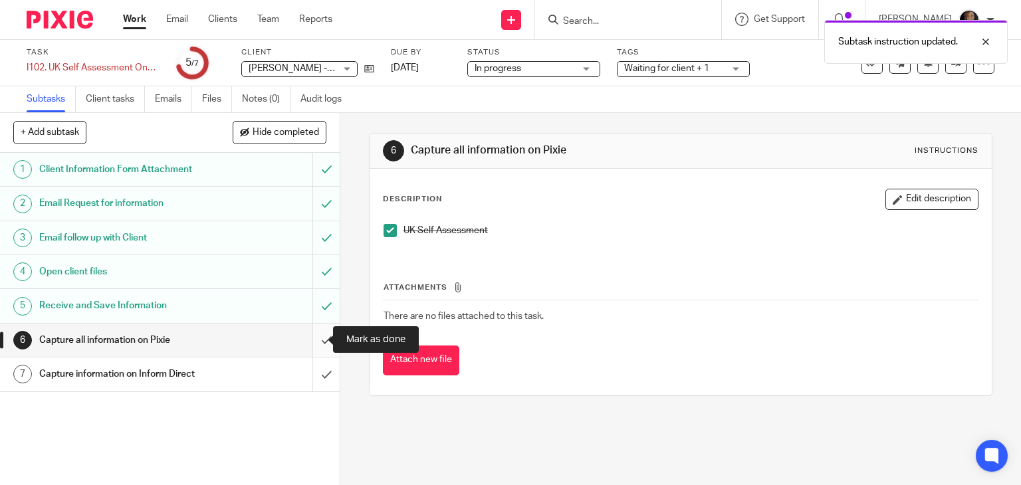
click at [312, 338] on input "submit" at bounding box center [170, 340] width 340 height 33
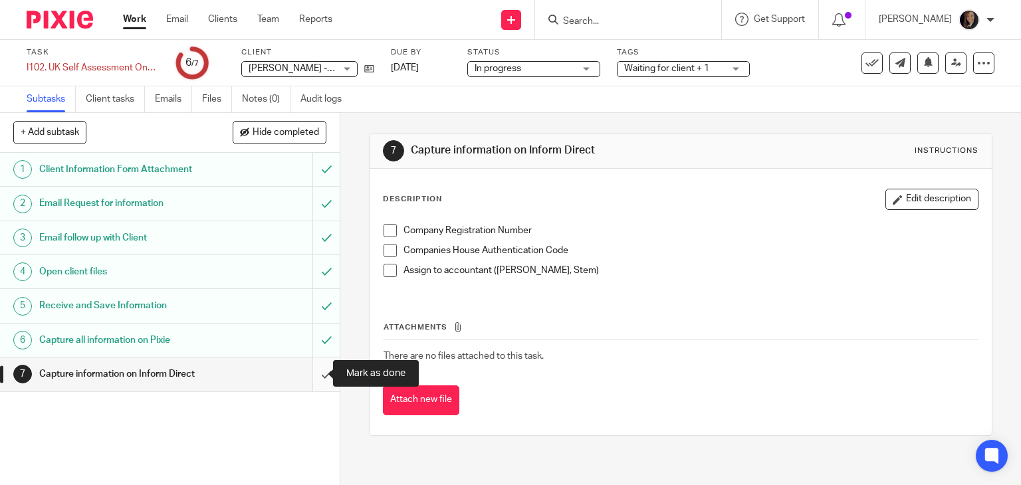
click at [310, 370] on input "submit" at bounding box center [170, 374] width 340 height 33
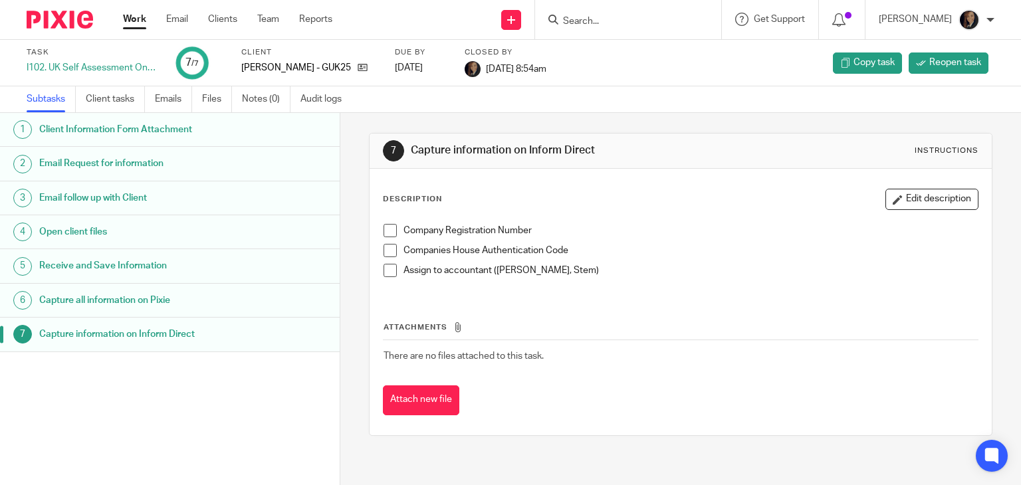
click at [621, 16] on input "Search" at bounding box center [622, 22] width 120 height 12
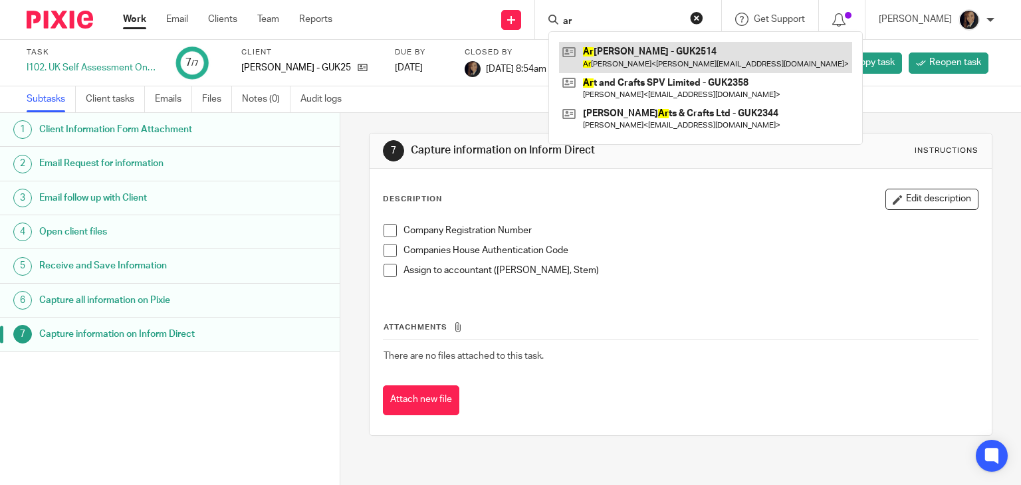
type input "ar"
click at [669, 49] on link at bounding box center [705, 57] width 293 height 31
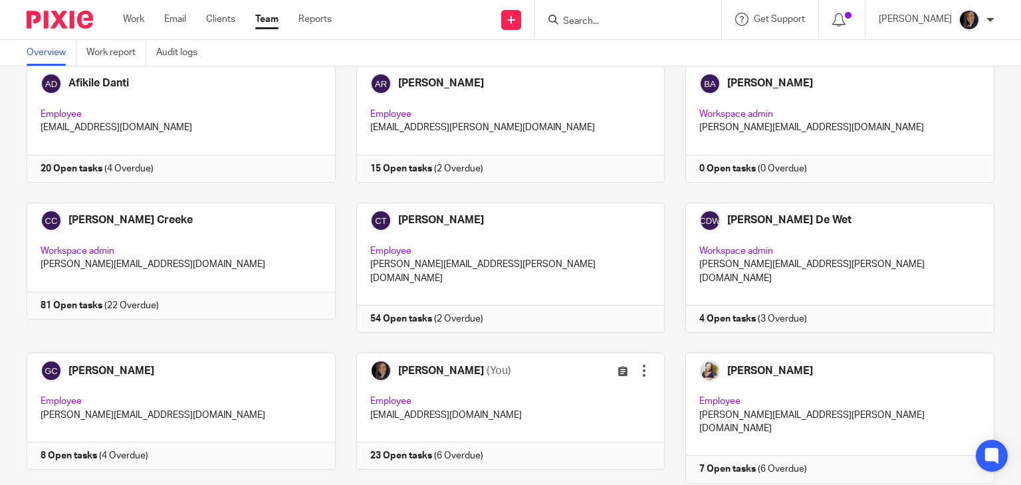
scroll to position [65, 0]
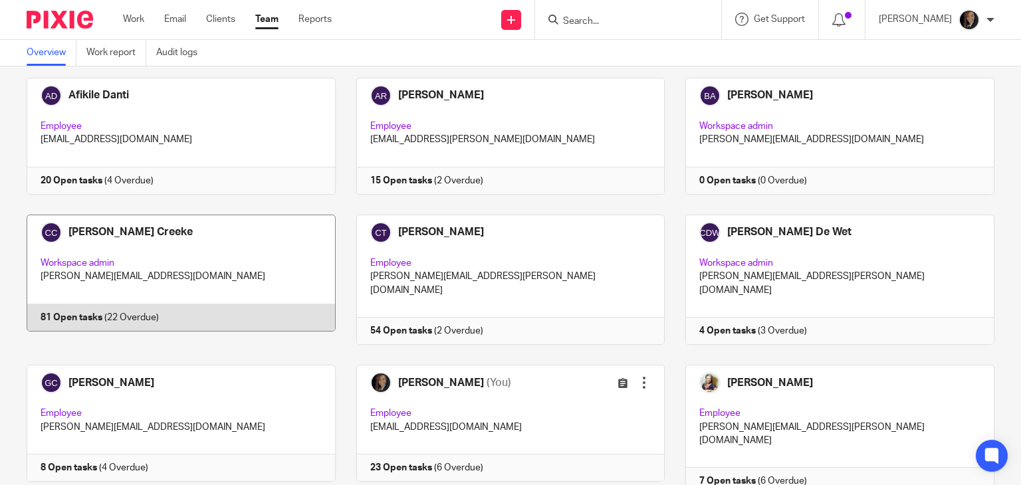
click at [260, 248] on link at bounding box center [171, 280] width 330 height 130
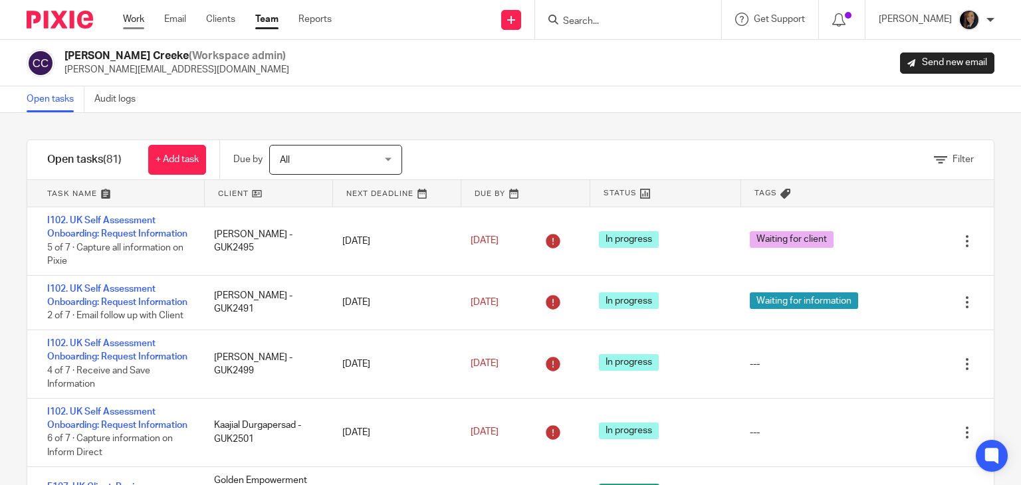
click at [126, 15] on link "Work" at bounding box center [133, 19] width 21 height 13
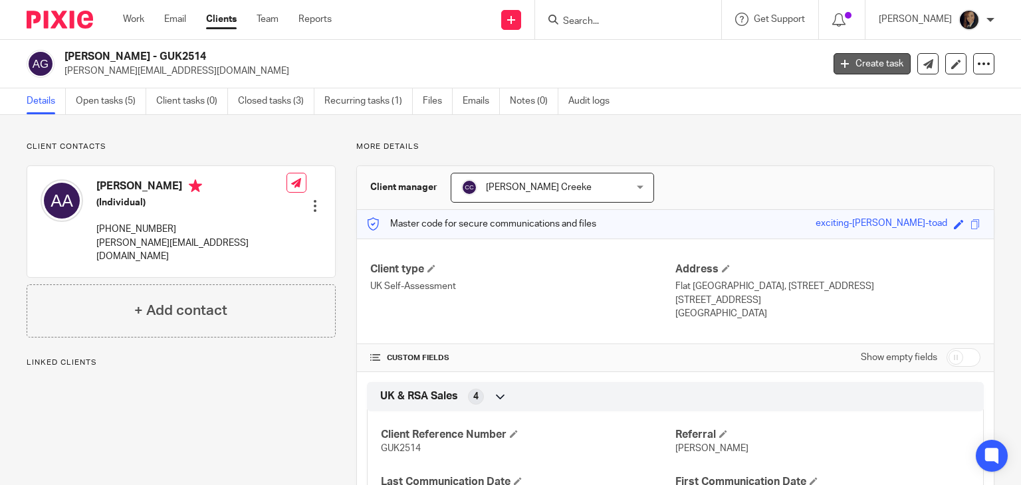
click at [854, 66] on link "Create task" at bounding box center [871, 63] width 77 height 21
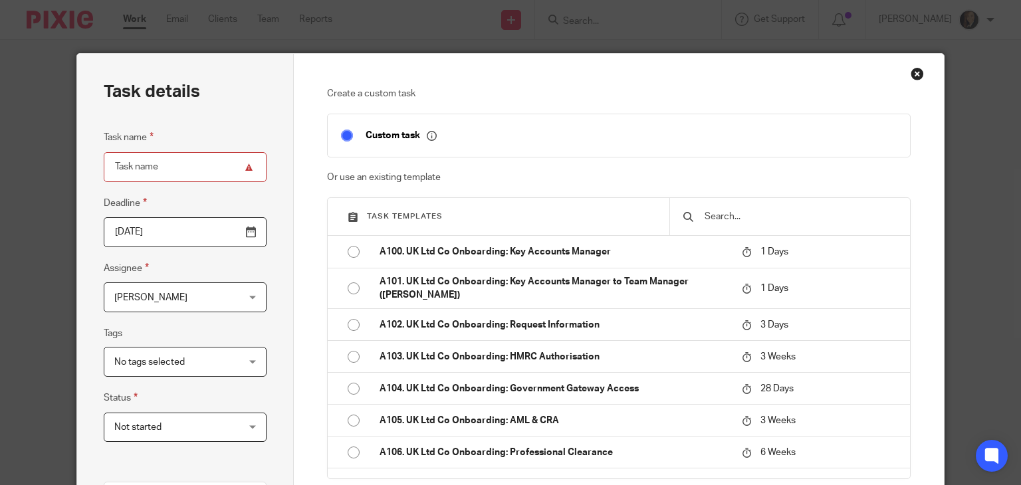
click at [774, 217] on input "text" at bounding box center [799, 216] width 193 height 15
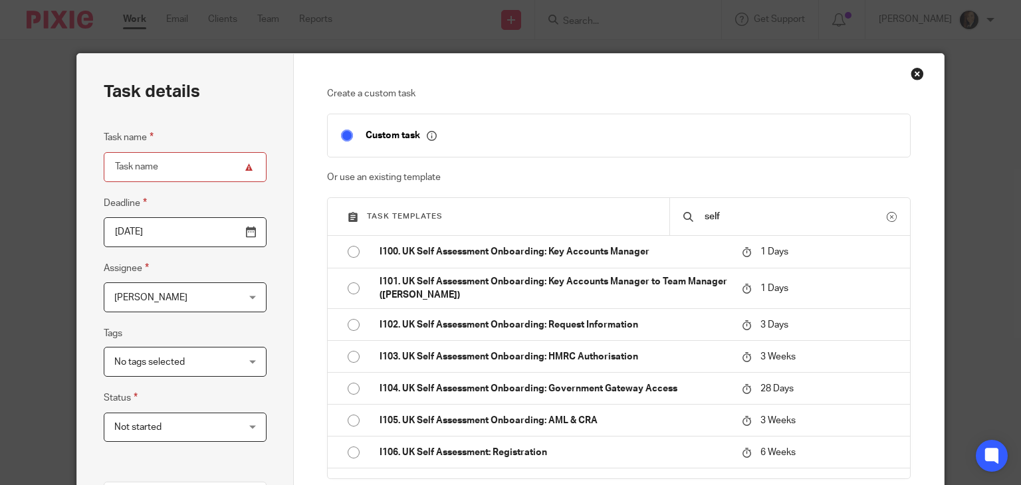
click at [774, 217] on input "self" at bounding box center [794, 216] width 183 height 15
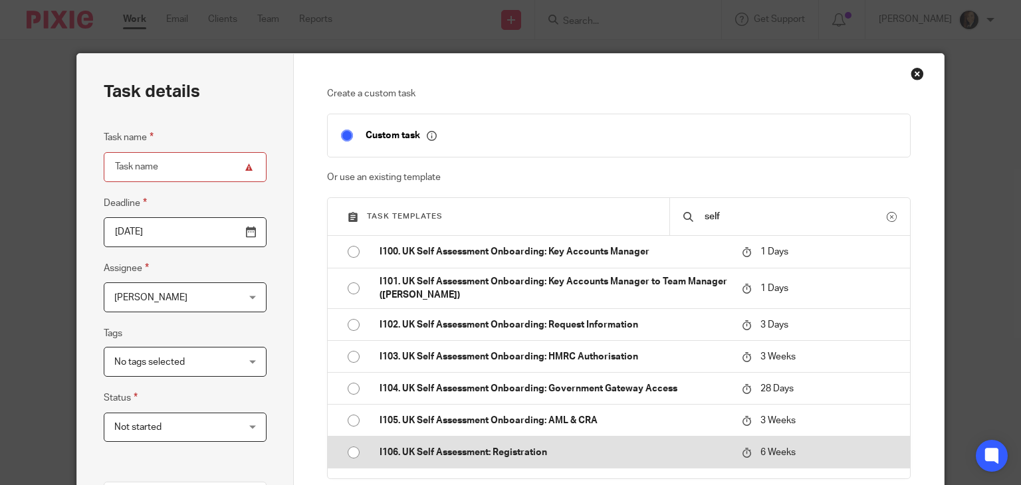
type input "self"
click at [346, 452] on input "radio" at bounding box center [353, 452] width 25 height 25
type input "[DATE]"
type input "I106. UK Self Assessment: Registration"
checkbox input "false"
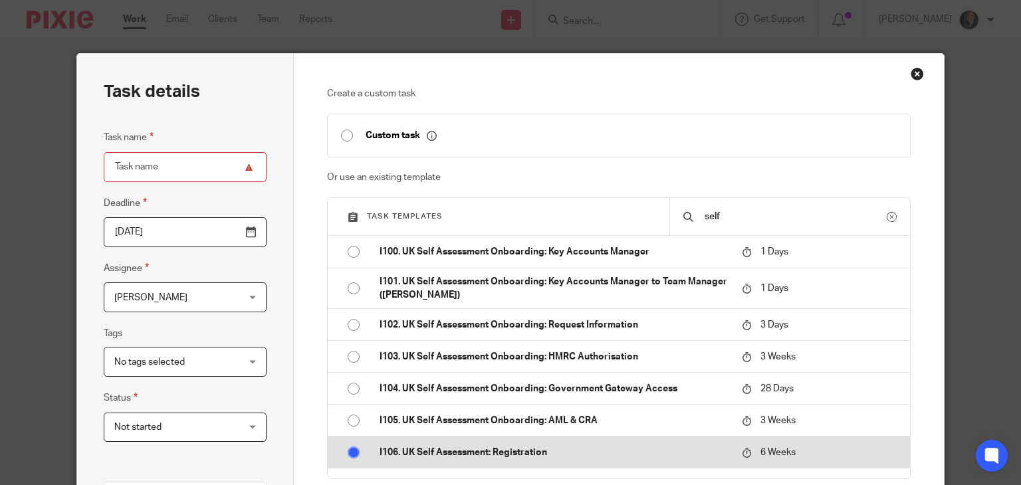
radio input "false"
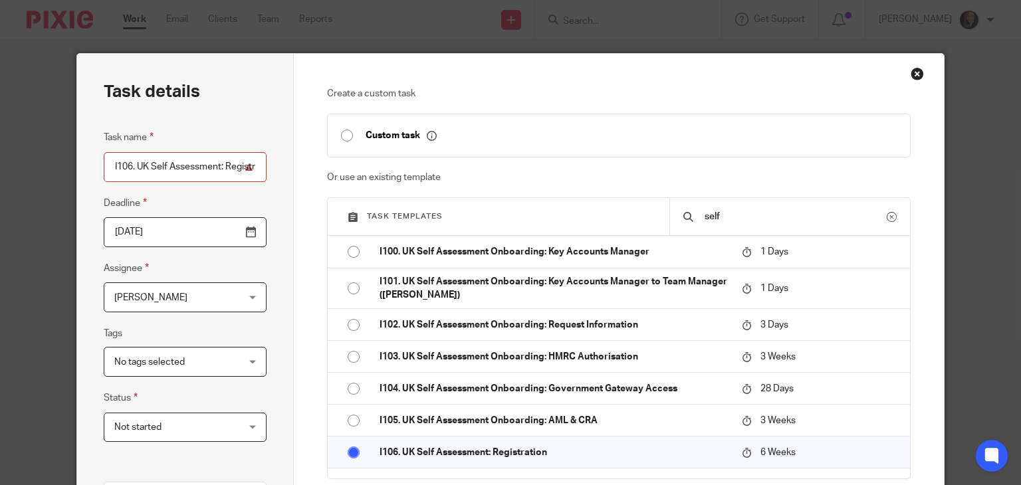
scroll to position [32, 0]
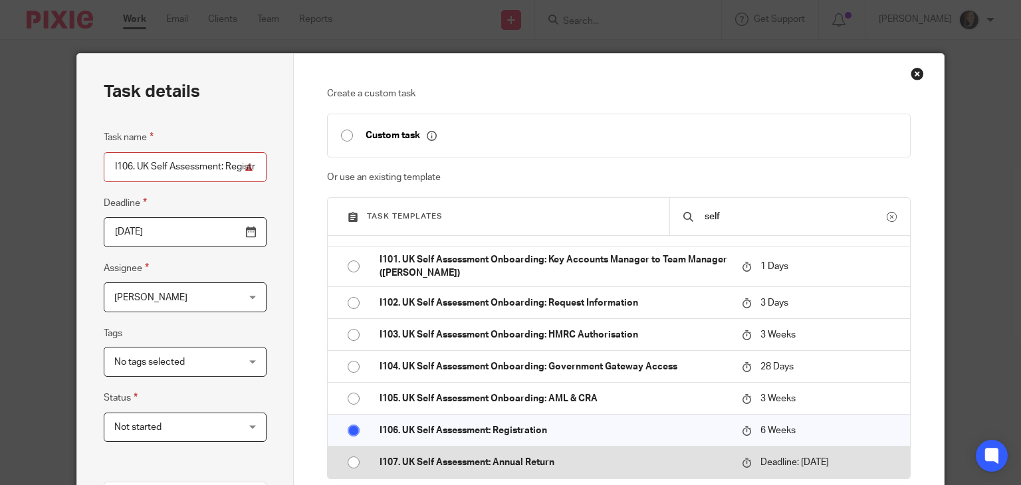
click at [352, 457] on input "radio" at bounding box center [353, 462] width 25 height 25
type input "2026-01-31"
type input "I107. UK Self Assessment: Annual Return"
radio input "false"
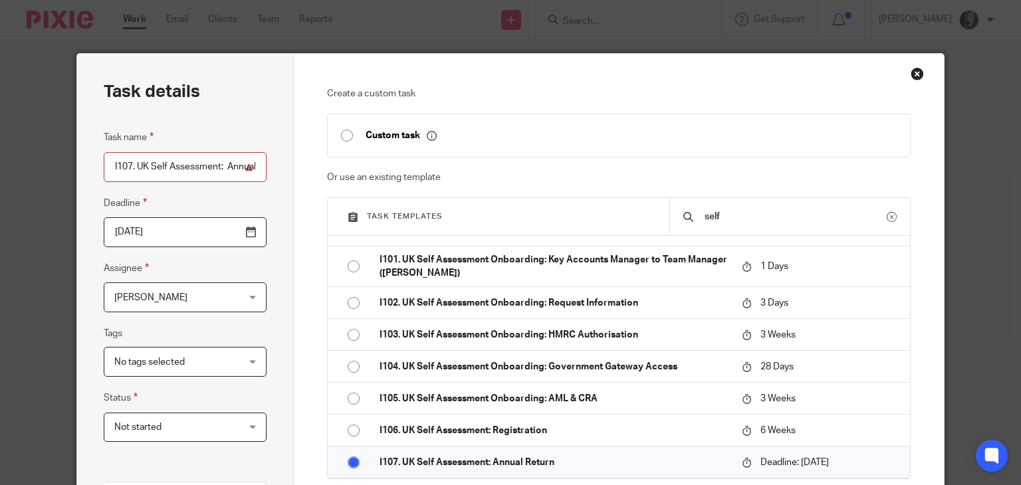
click at [256, 292] on div "Jade Tittleton Jade Tittleton" at bounding box center [185, 297] width 163 height 30
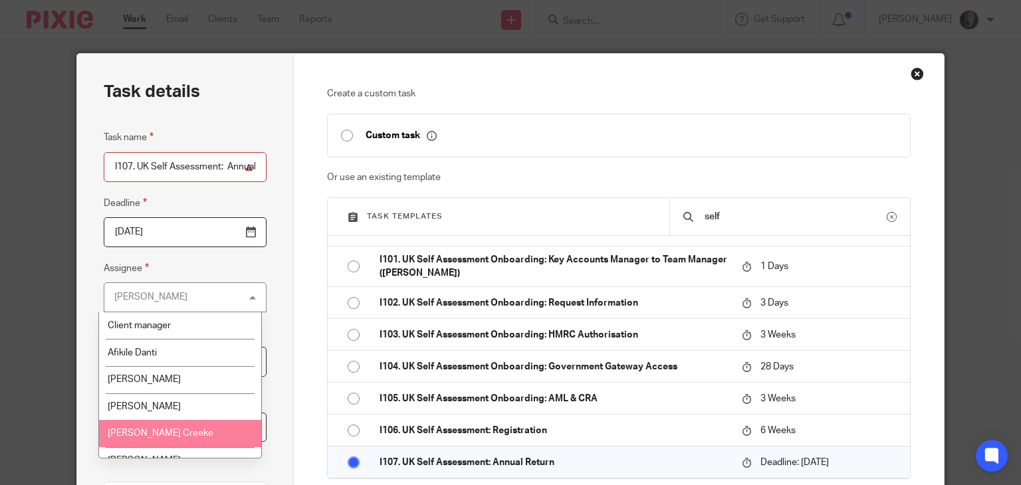
click at [164, 425] on li "[PERSON_NAME] Creeke" at bounding box center [180, 433] width 162 height 27
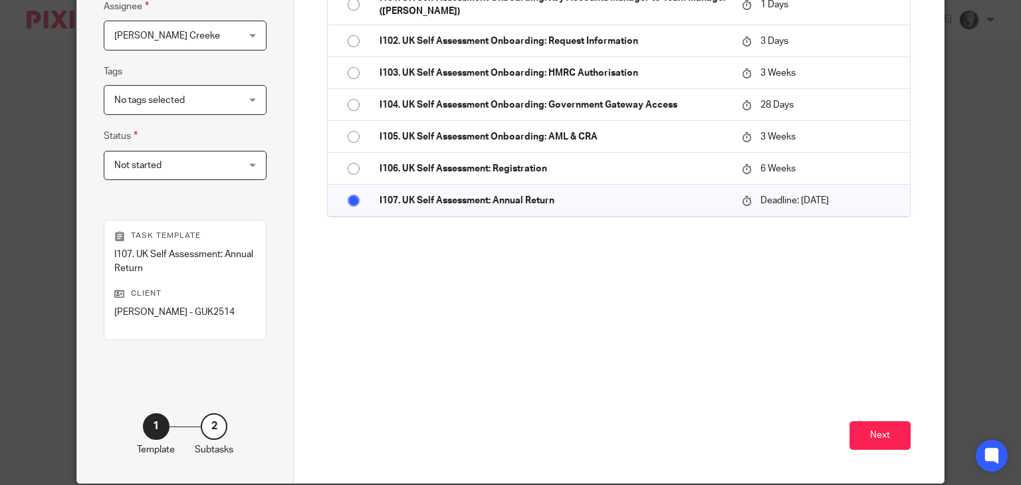
scroll to position [261, 0]
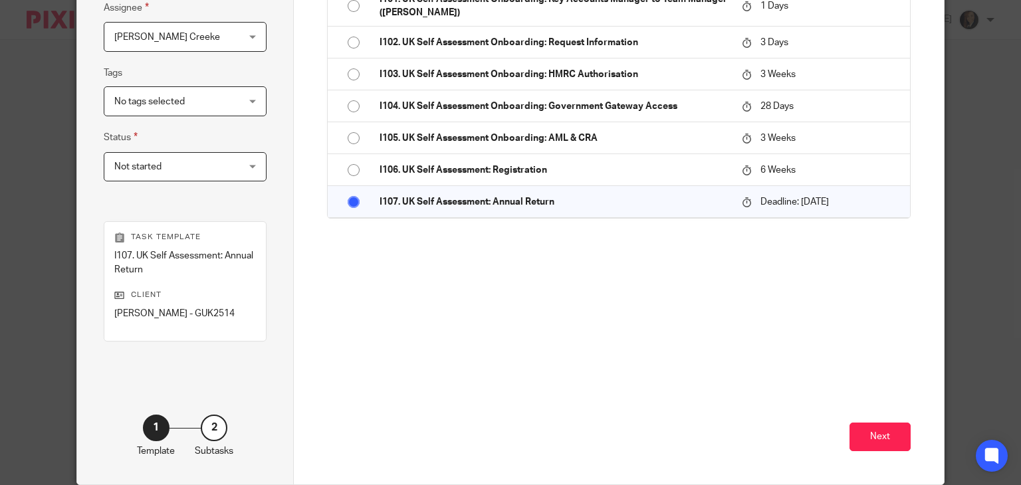
click at [245, 96] on div "No tags selected" at bounding box center [185, 101] width 163 height 30
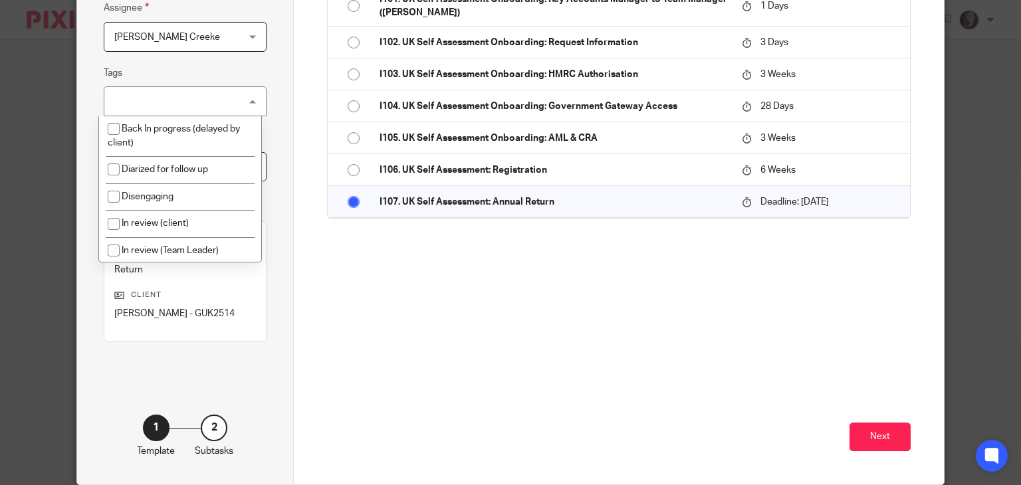
scroll to position [88, 0]
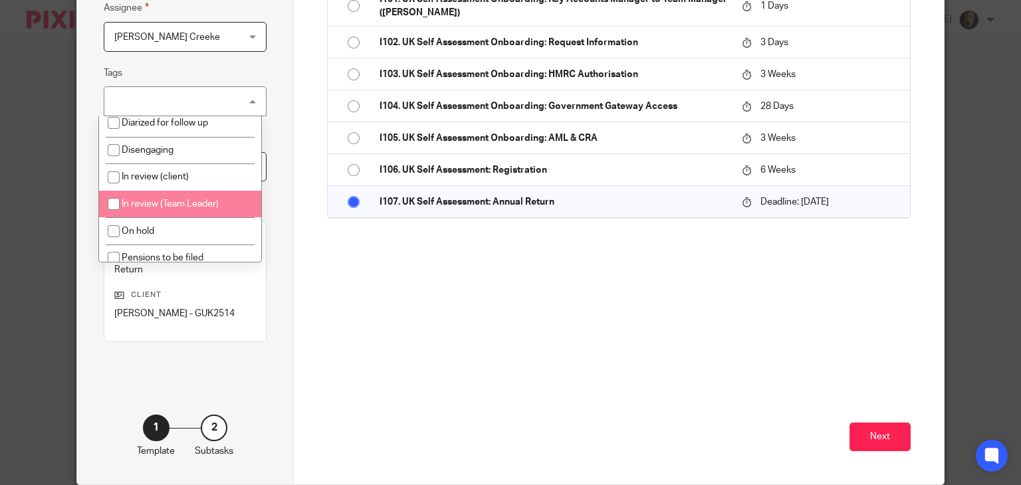
click at [110, 207] on input "checkbox" at bounding box center [113, 203] width 25 height 25
click at [112, 205] on input "checkbox" at bounding box center [113, 203] width 25 height 25
checkbox input "false"
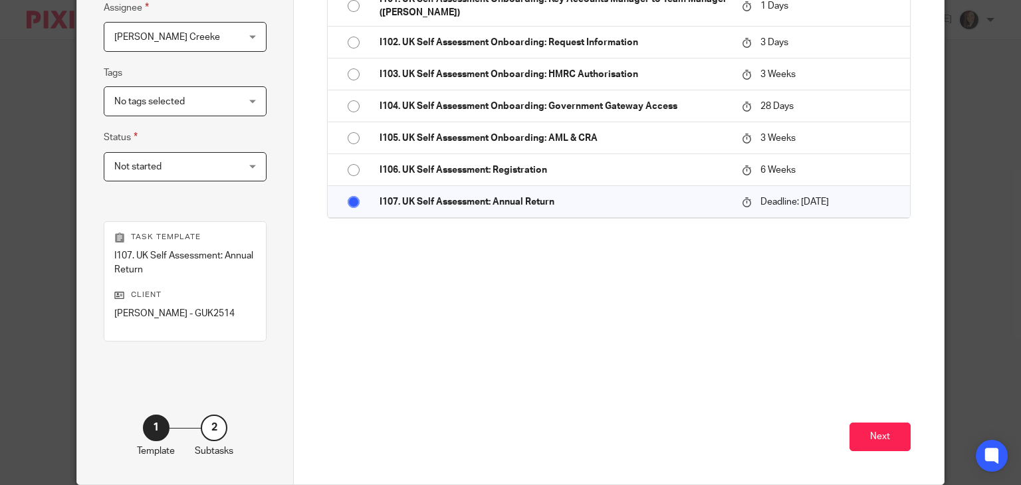
click at [269, 186] on div "Task details Task name I107. UK Self Assessment: Annual Return Deadline 2026-01…" at bounding box center [185, 138] width 217 height 691
click at [885, 431] on button "Next" at bounding box center [879, 437] width 61 height 29
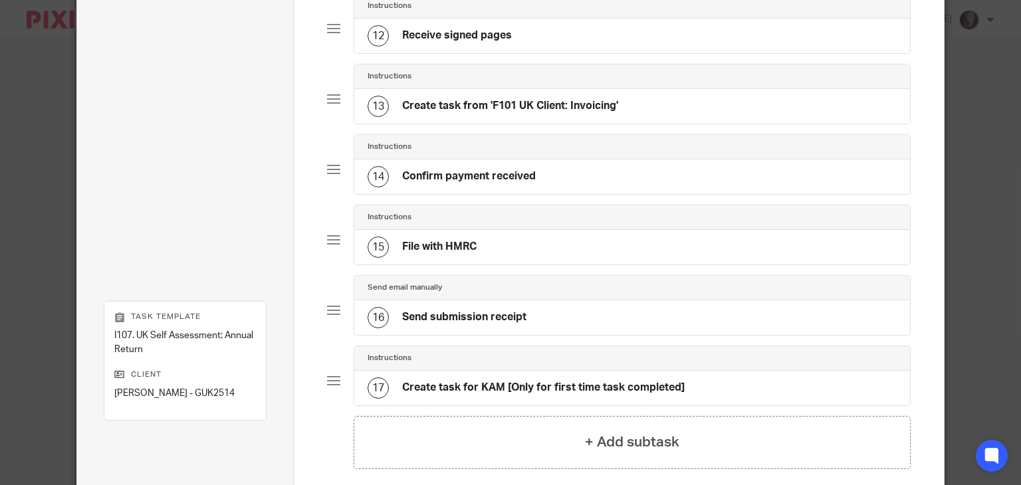
scroll to position [1030, 0]
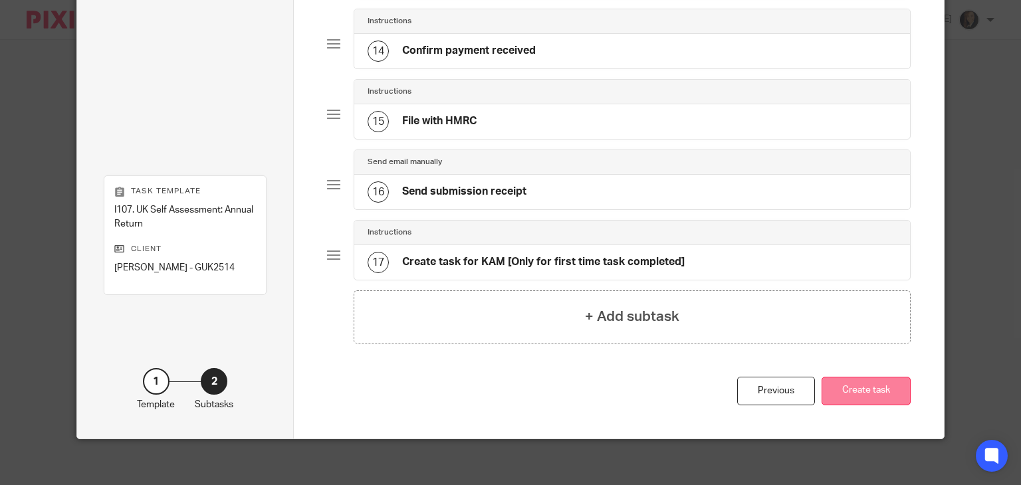
click at [874, 385] on button "Create task" at bounding box center [866, 391] width 89 height 29
